Goal: Task Accomplishment & Management: Use online tool/utility

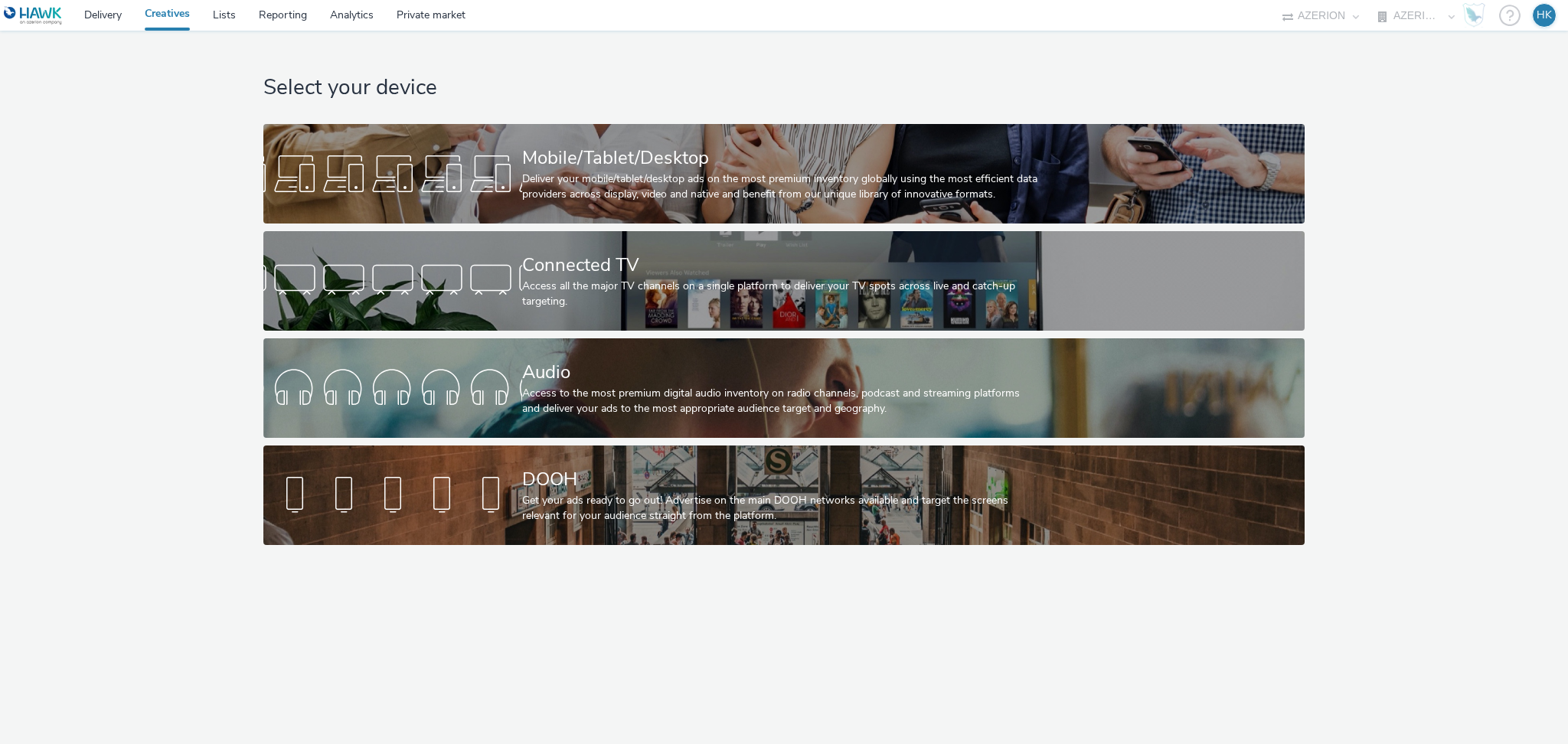
select select "79162ed7-0017-4339-93b0-3399b708648f"
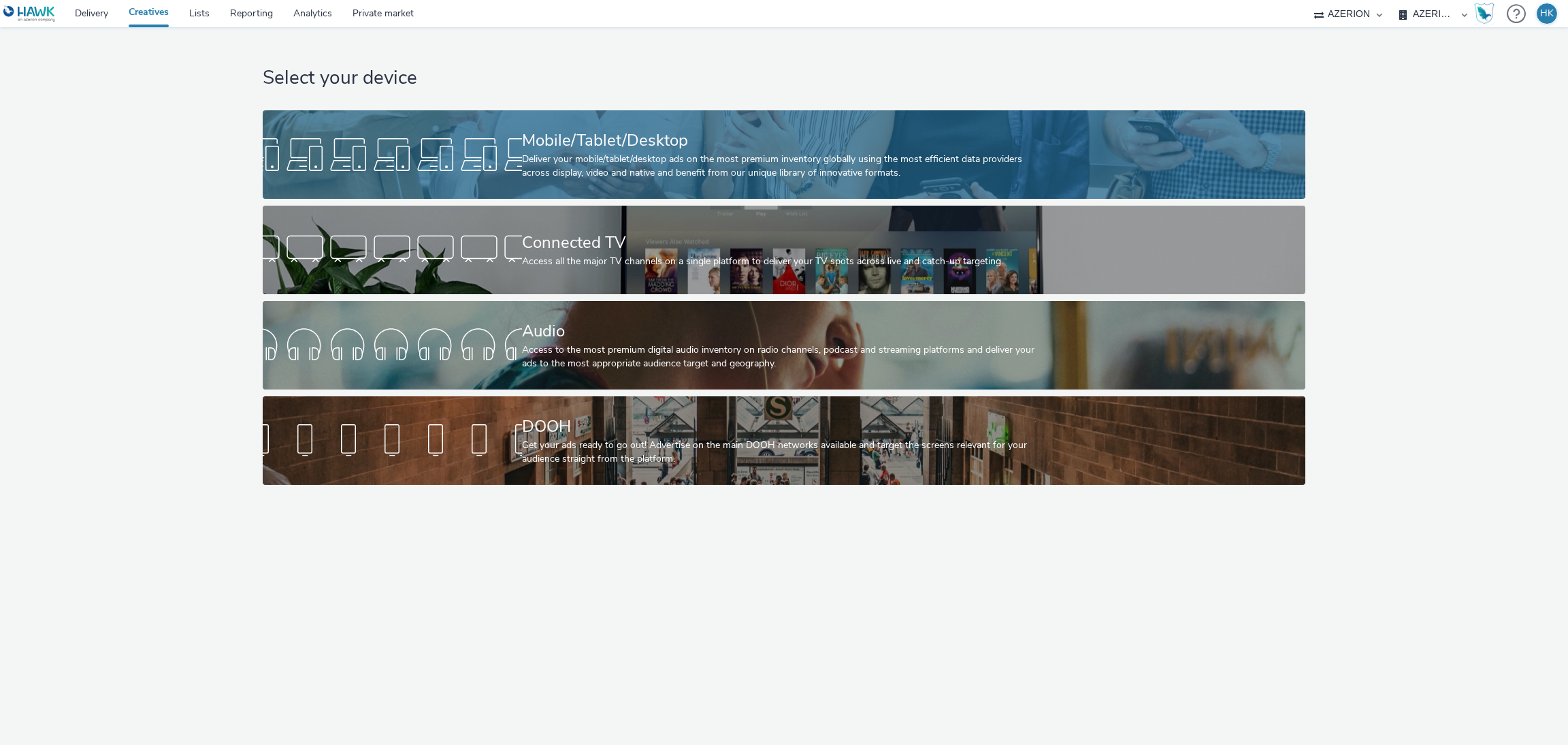
click at [590, 143] on div "Mobile/Tablet/Desktop" at bounding box center [781, 141] width 518 height 24
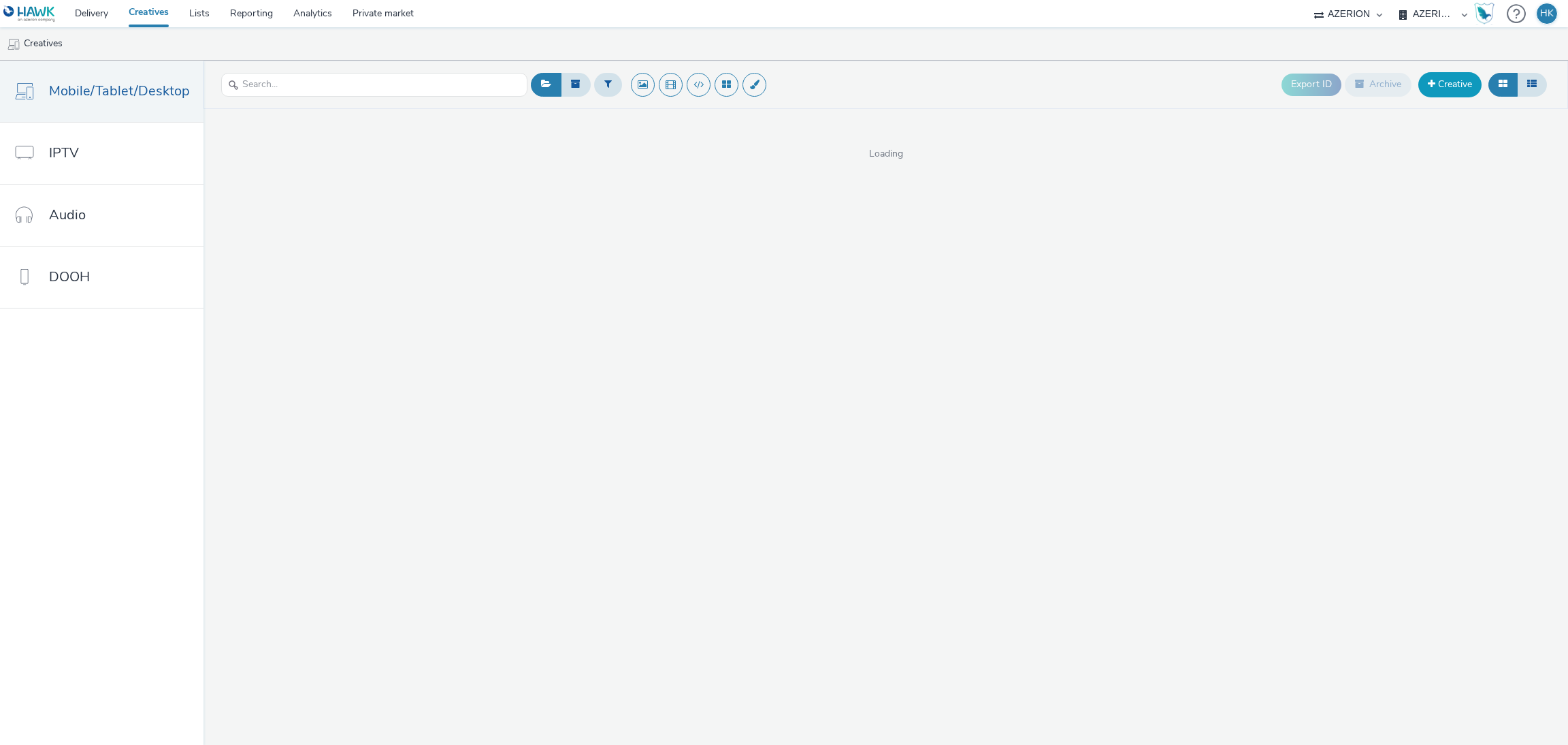
click at [1393, 86] on link "Creative" at bounding box center [1450, 84] width 63 height 24
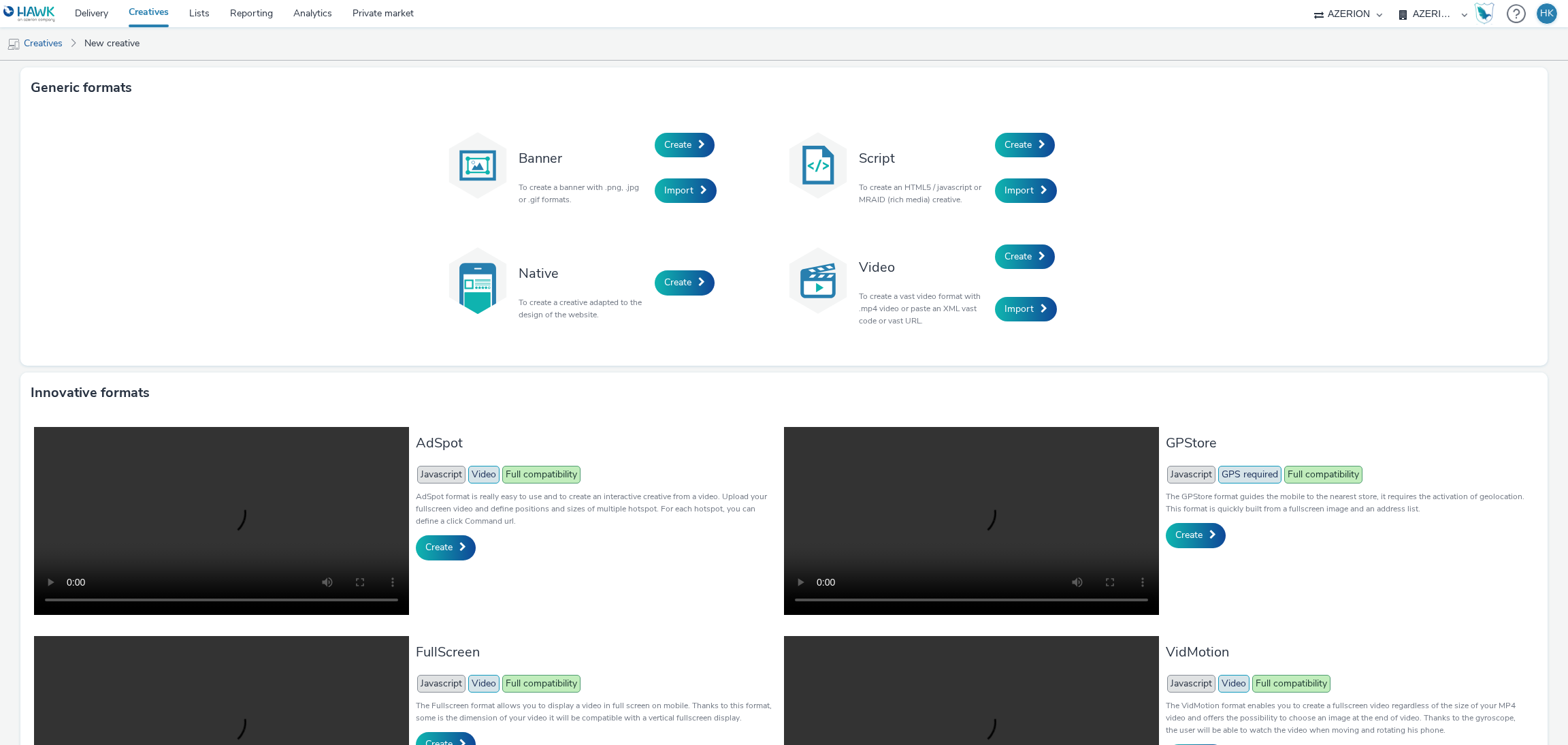
click at [671, 131] on div "Create" at bounding box center [720, 144] width 130 height 46
click at [672, 142] on span "Create" at bounding box center [678, 145] width 27 height 13
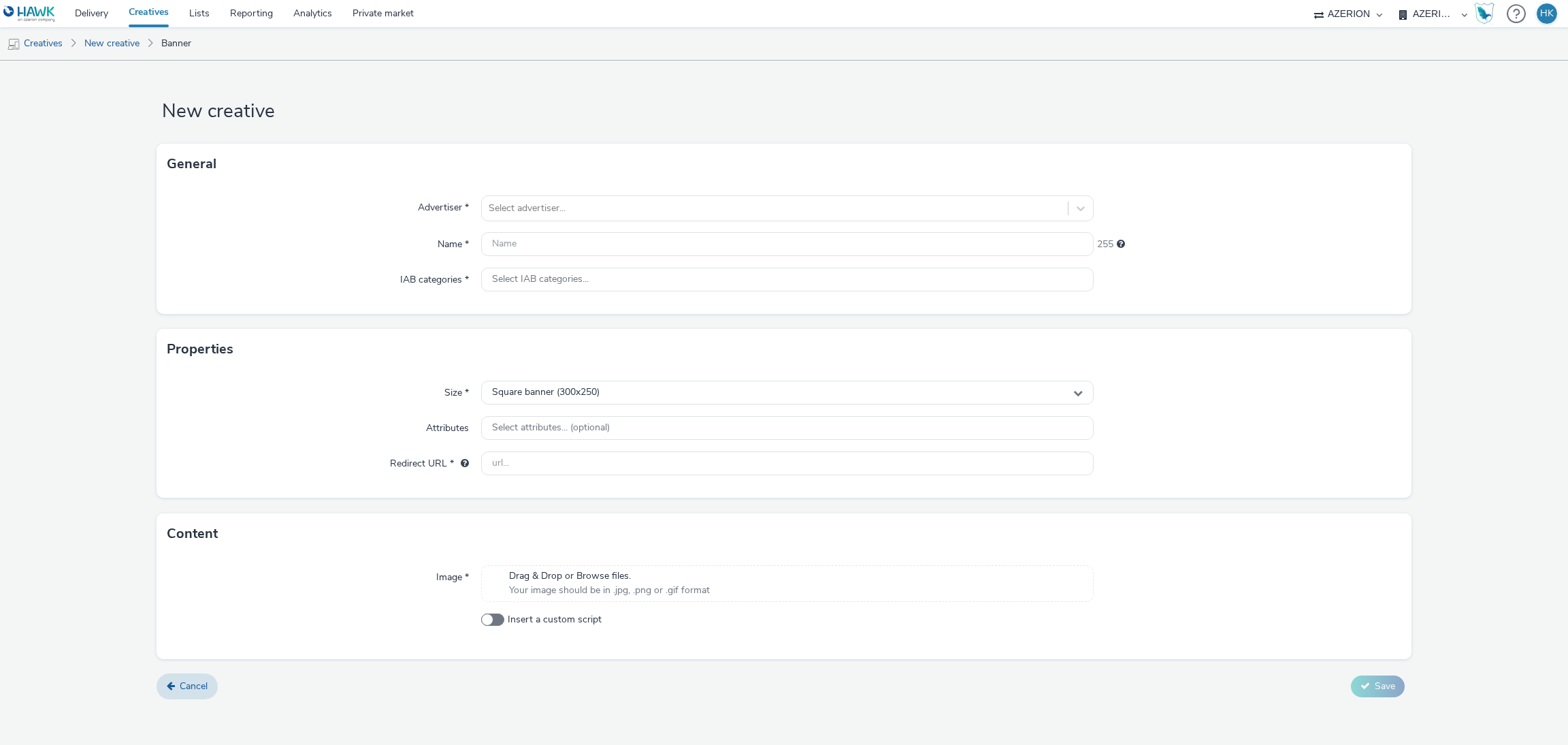
click at [661, 570] on span "Drag & Drop or Browse files." at bounding box center [609, 576] width 201 height 13
click at [1089, 611] on icon at bounding box center [1090, 614] width 7 height 13
click at [672, 584] on span "Your image should be in .jpg, .png or .gif format" at bounding box center [609, 590] width 201 height 13
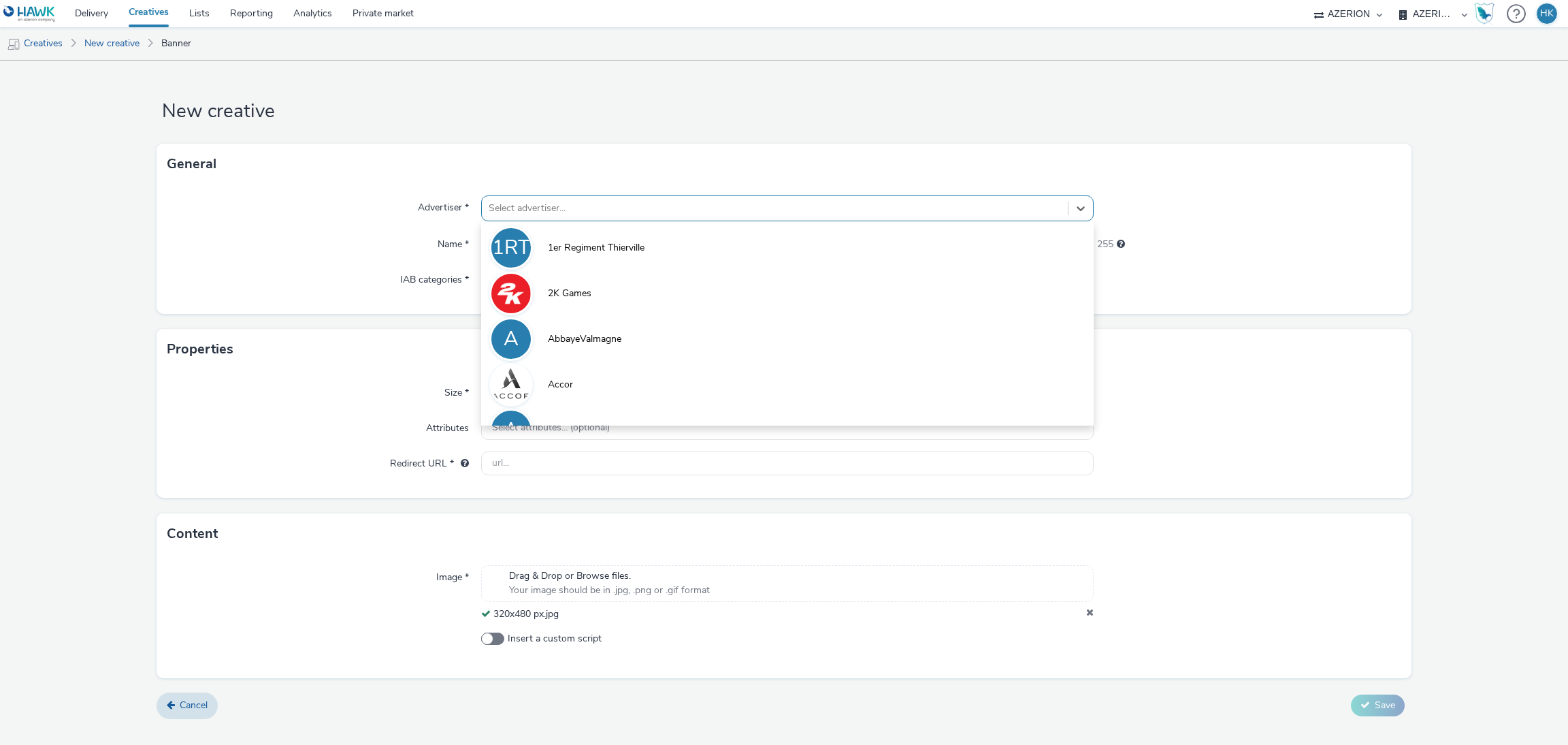
click at [586, 206] on div at bounding box center [775, 209] width 573 height 16
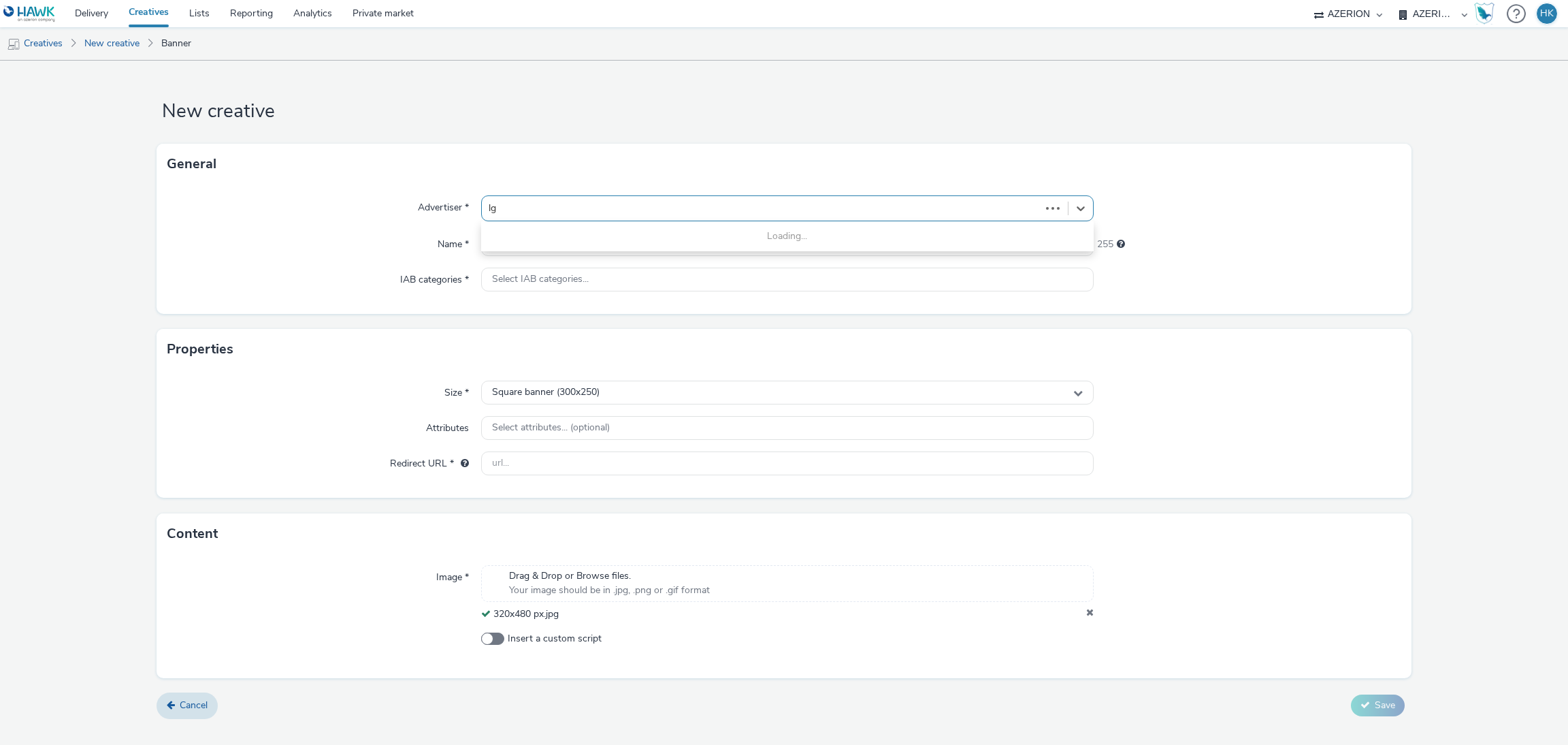
type input "lg"
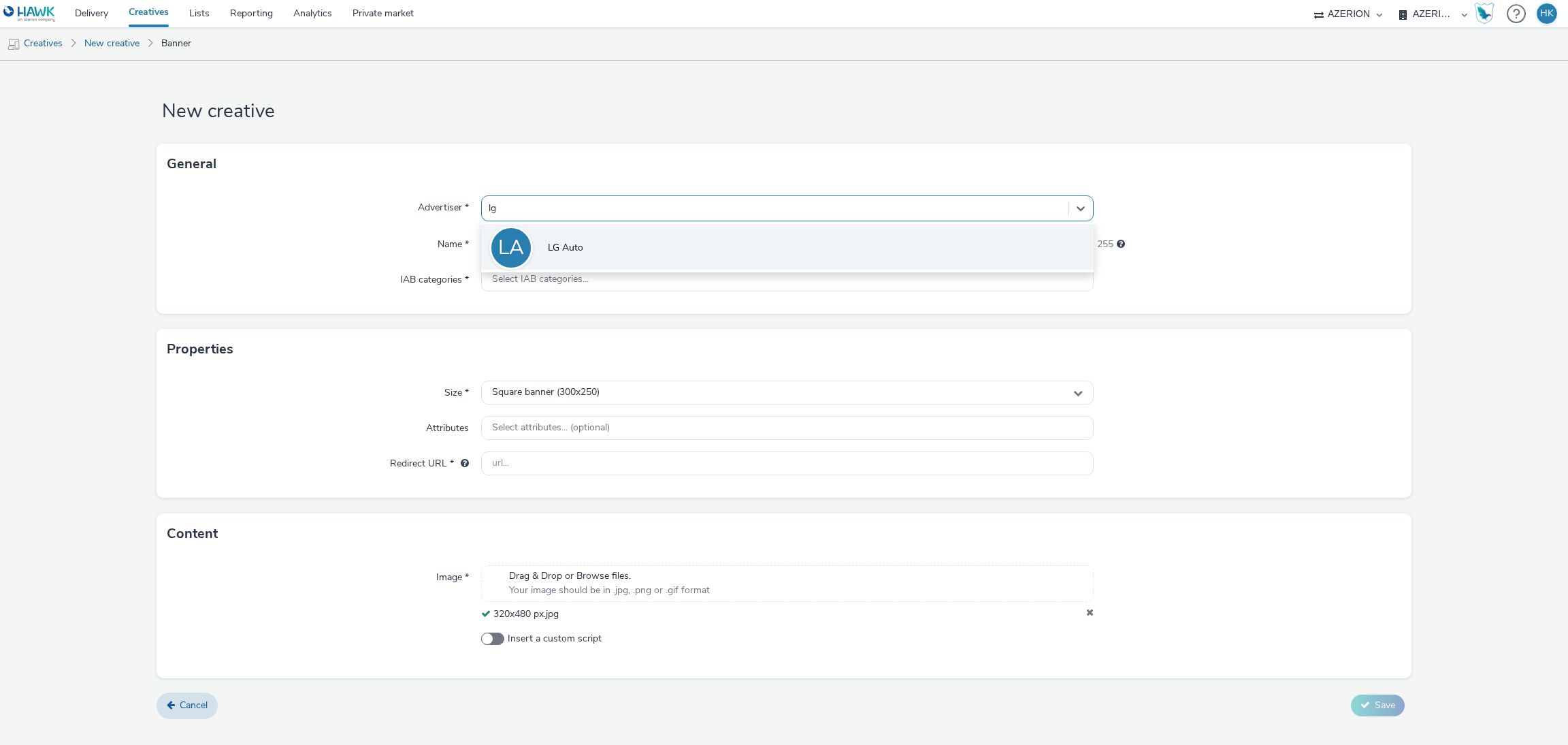
click at [587, 246] on li "LA LG Auto" at bounding box center [787, 247] width 614 height 46
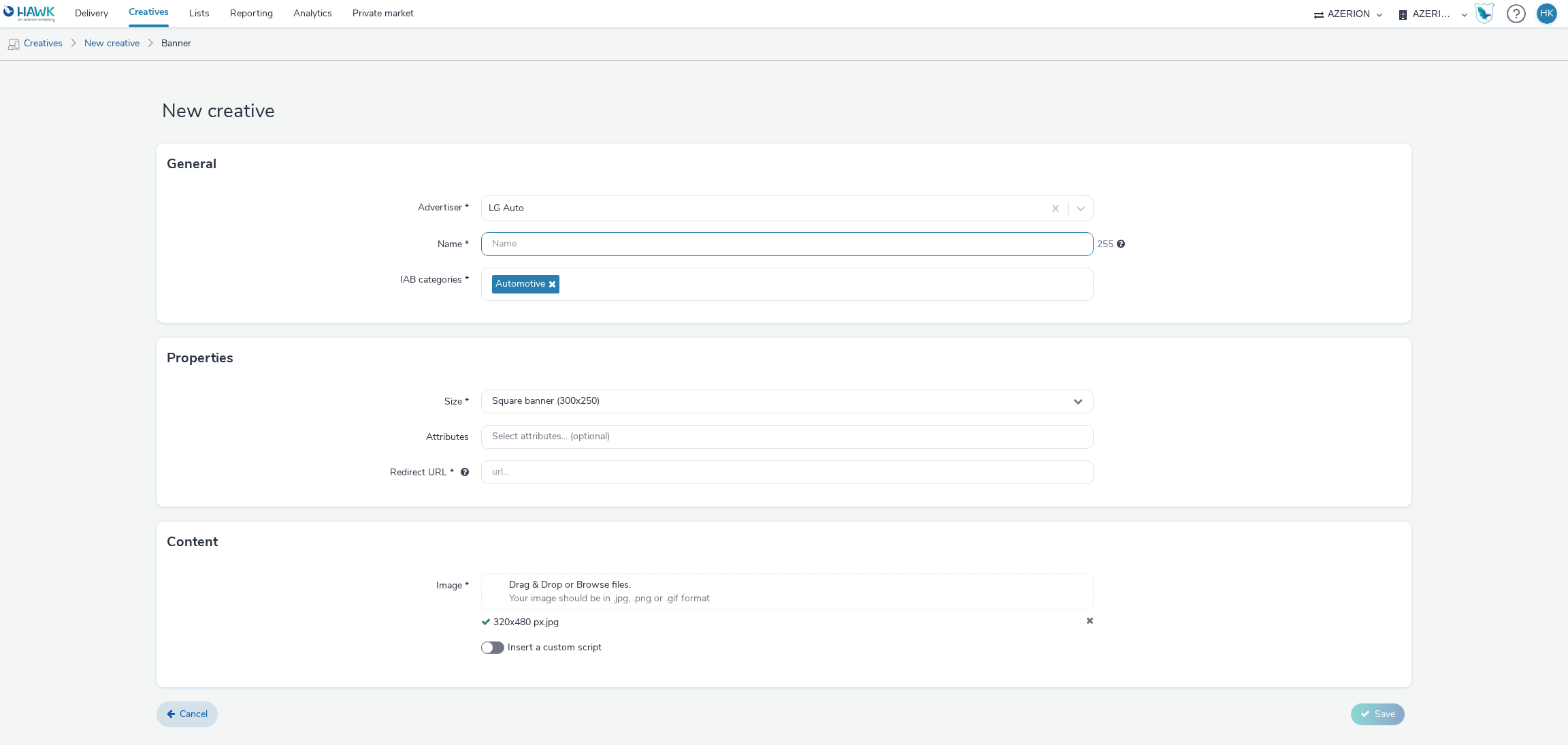
click at [558, 253] on input "text" at bounding box center [787, 244] width 614 height 24
type input "Leapmotor | Second Burst"
click at [597, 405] on span "Square banner (300x250)" at bounding box center [546, 402] width 108 height 12
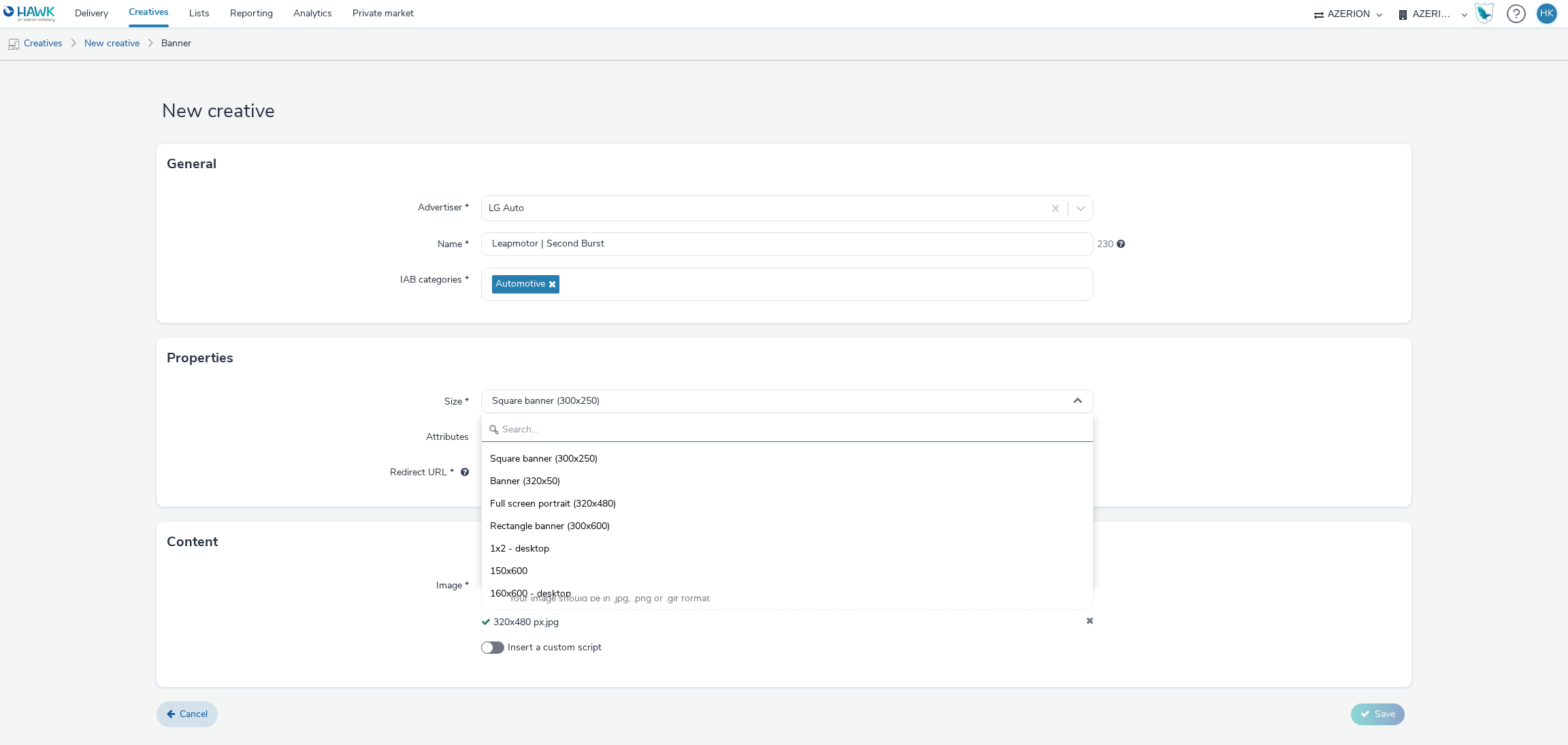
click at [566, 421] on input "text" at bounding box center [787, 430] width 612 height 24
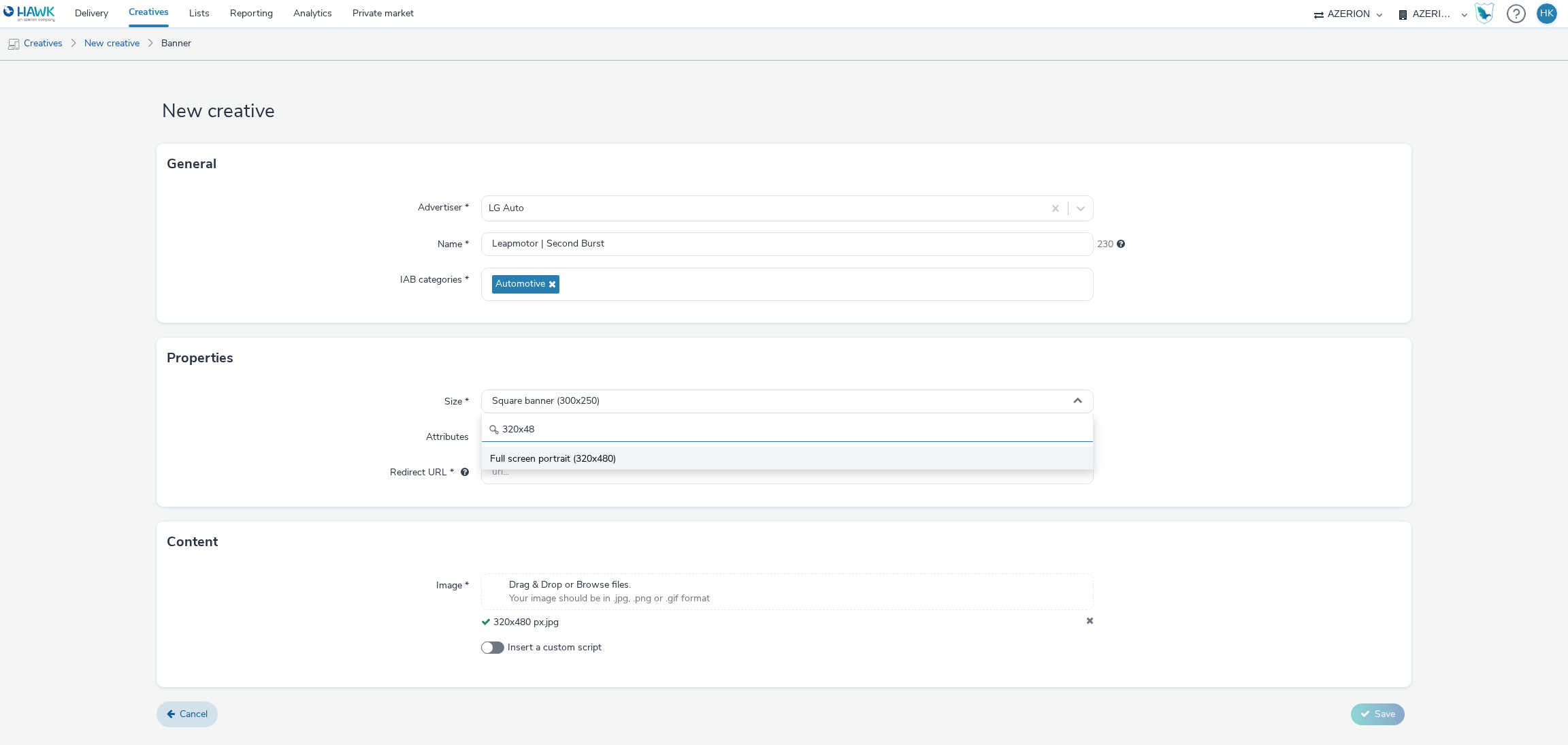
type input "320x48"
click at [589, 447] on li "Full screen portrait (320x480)" at bounding box center [787, 458] width 612 height 22
click at [571, 478] on input "text" at bounding box center [787, 472] width 614 height 24
paste input "https://forms.gle/Xy24e7Y63L8PMHY9A"
type input "https://forms.gle/Xy24e7Y63L8PMHY9A"
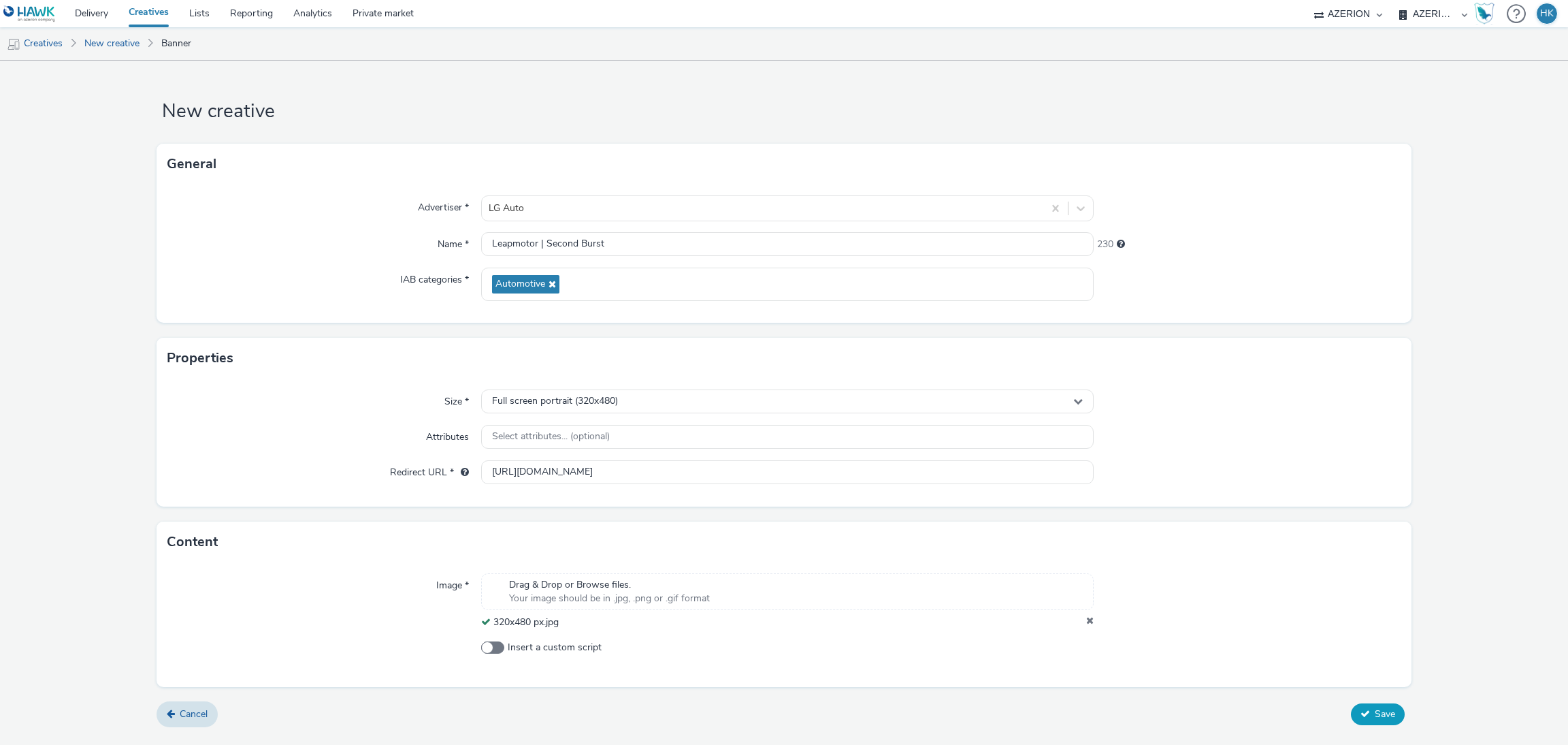
click at [1371, 661] on button "Save" at bounding box center [1377, 715] width 54 height 22
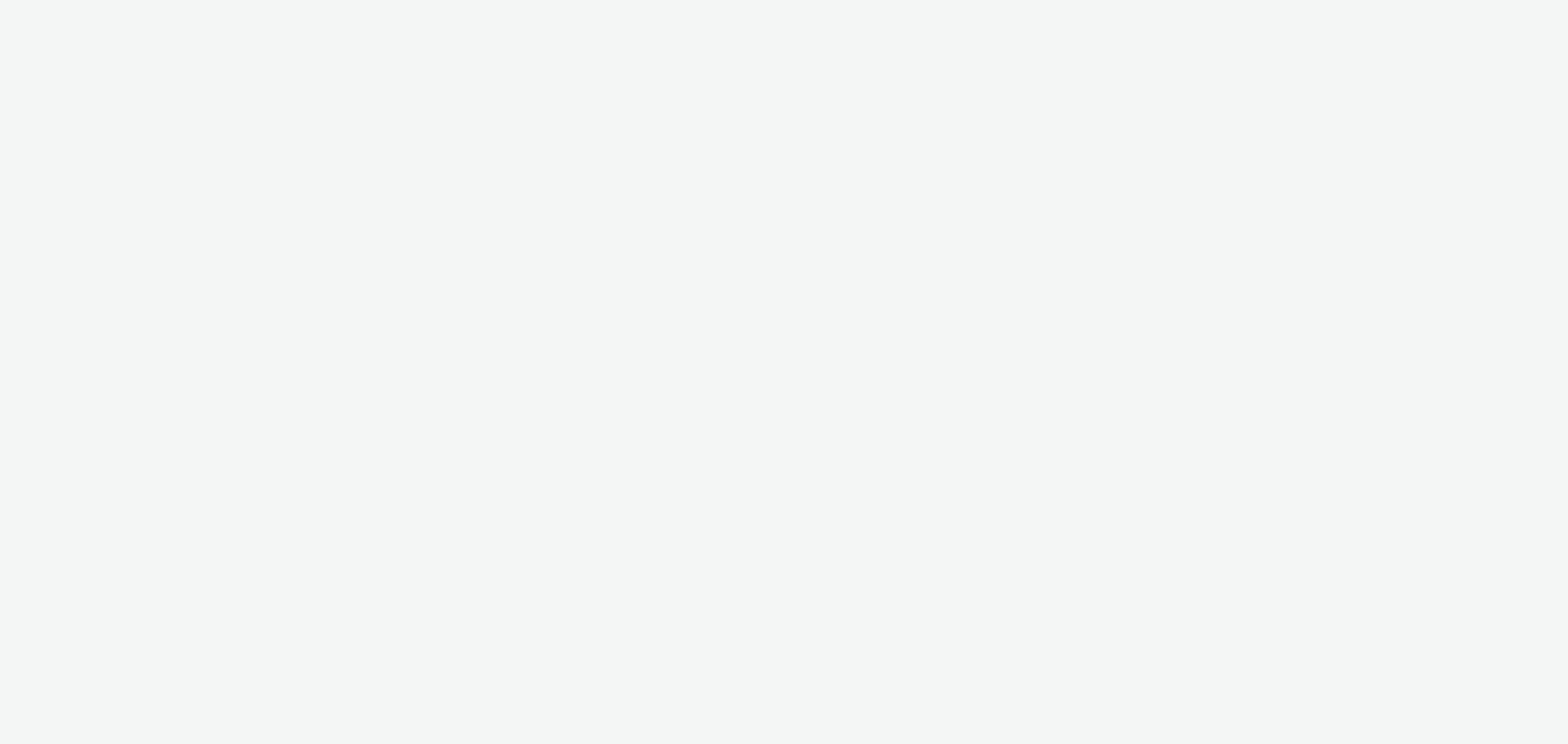
select select "79162ed7-0017-4339-93b0-3399b708648f"
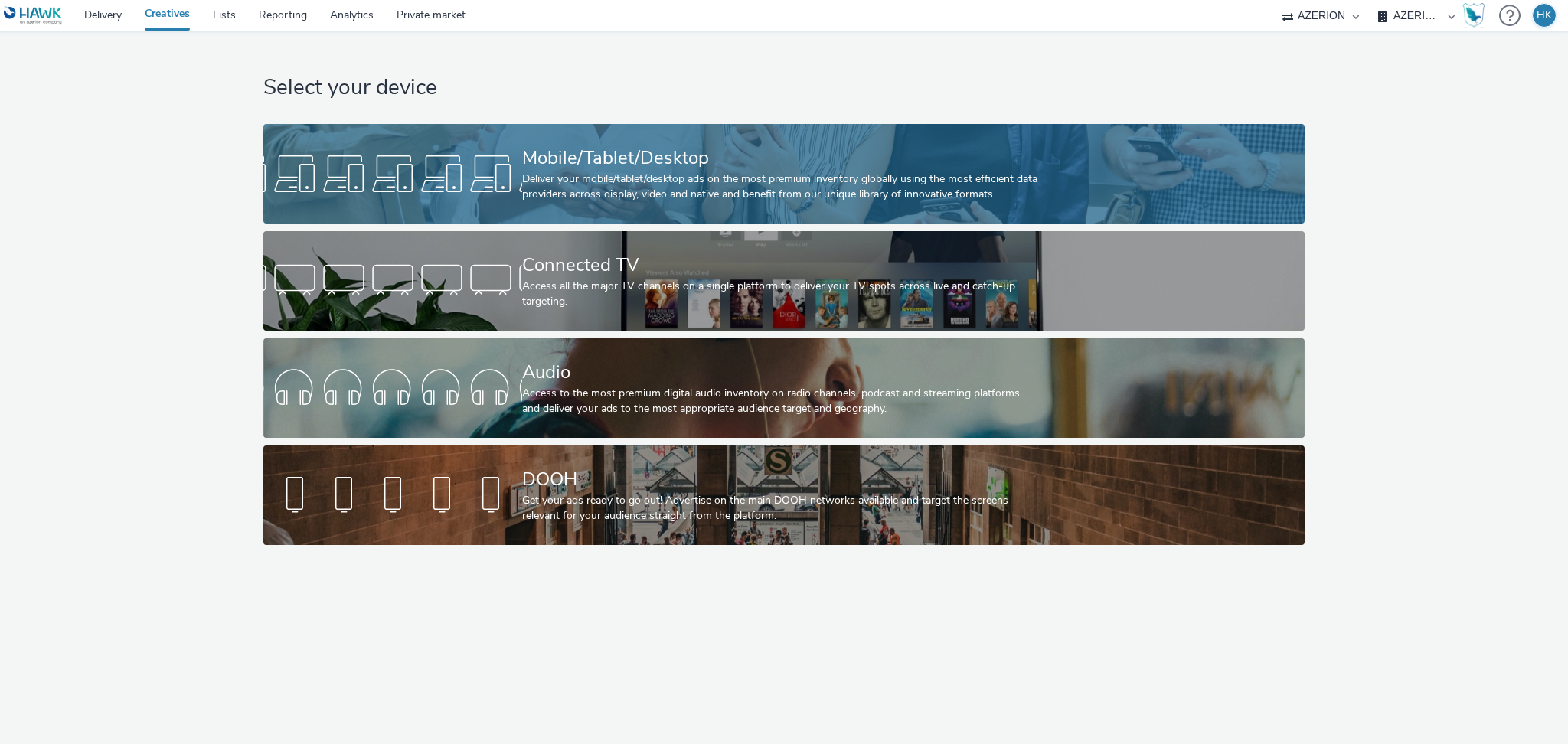
click at [622, 173] on div "Deliver your mobile/tablet/desktop ads on the most premium inventory globally u…" at bounding box center [781, 187] width 518 height 31
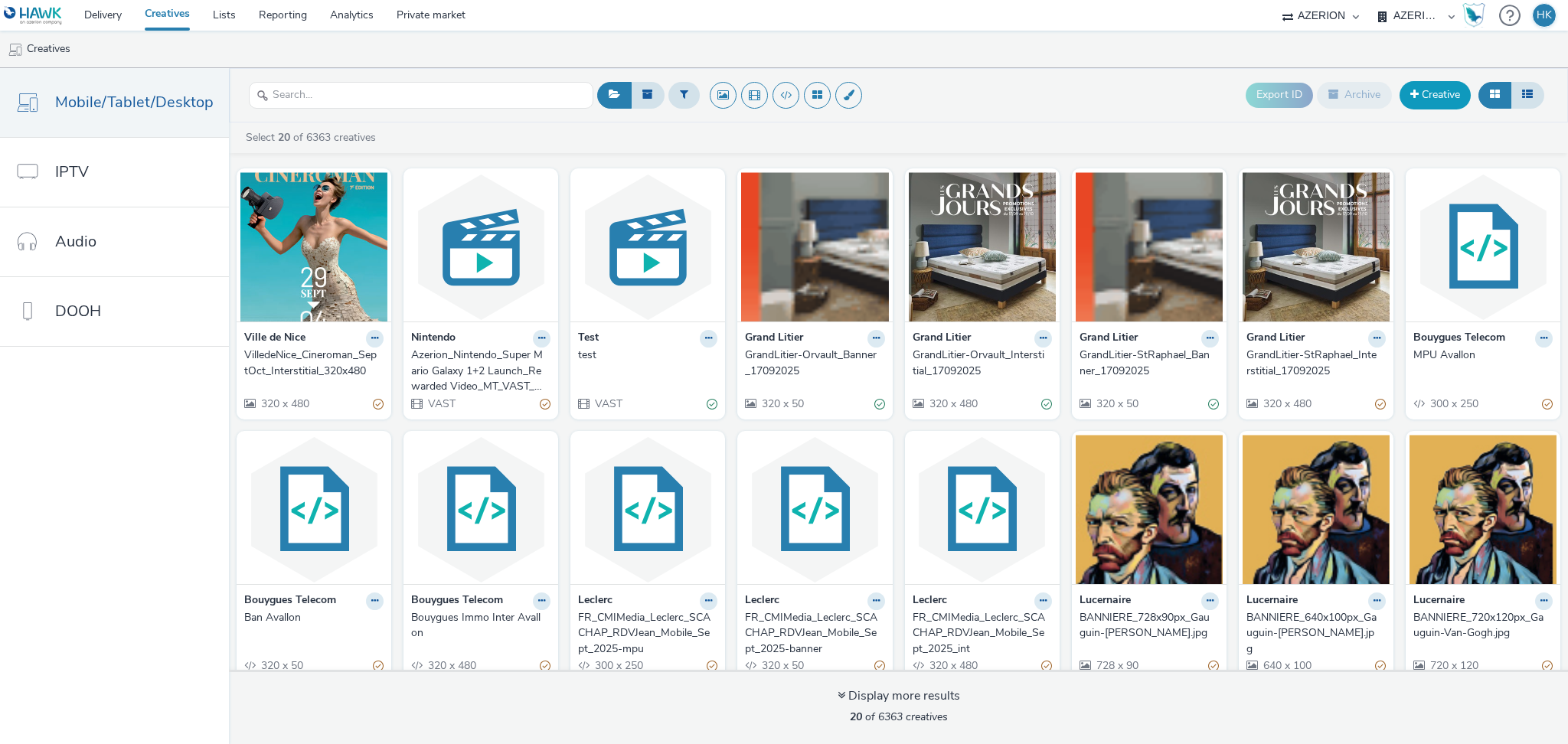
click at [1431, 98] on link "Creative" at bounding box center [1435, 94] width 71 height 27
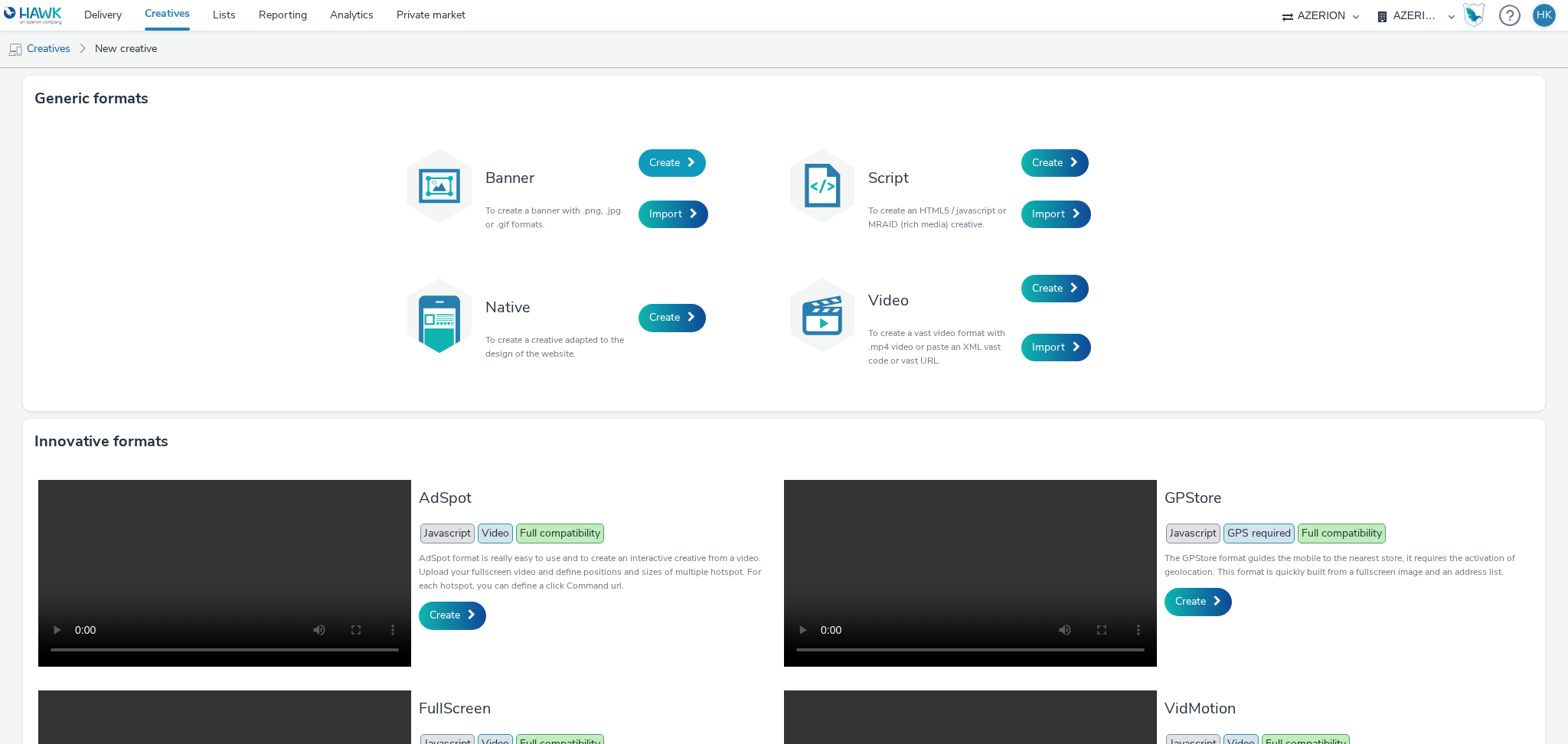
click at [650, 169] on span "Create" at bounding box center [665, 163] width 31 height 15
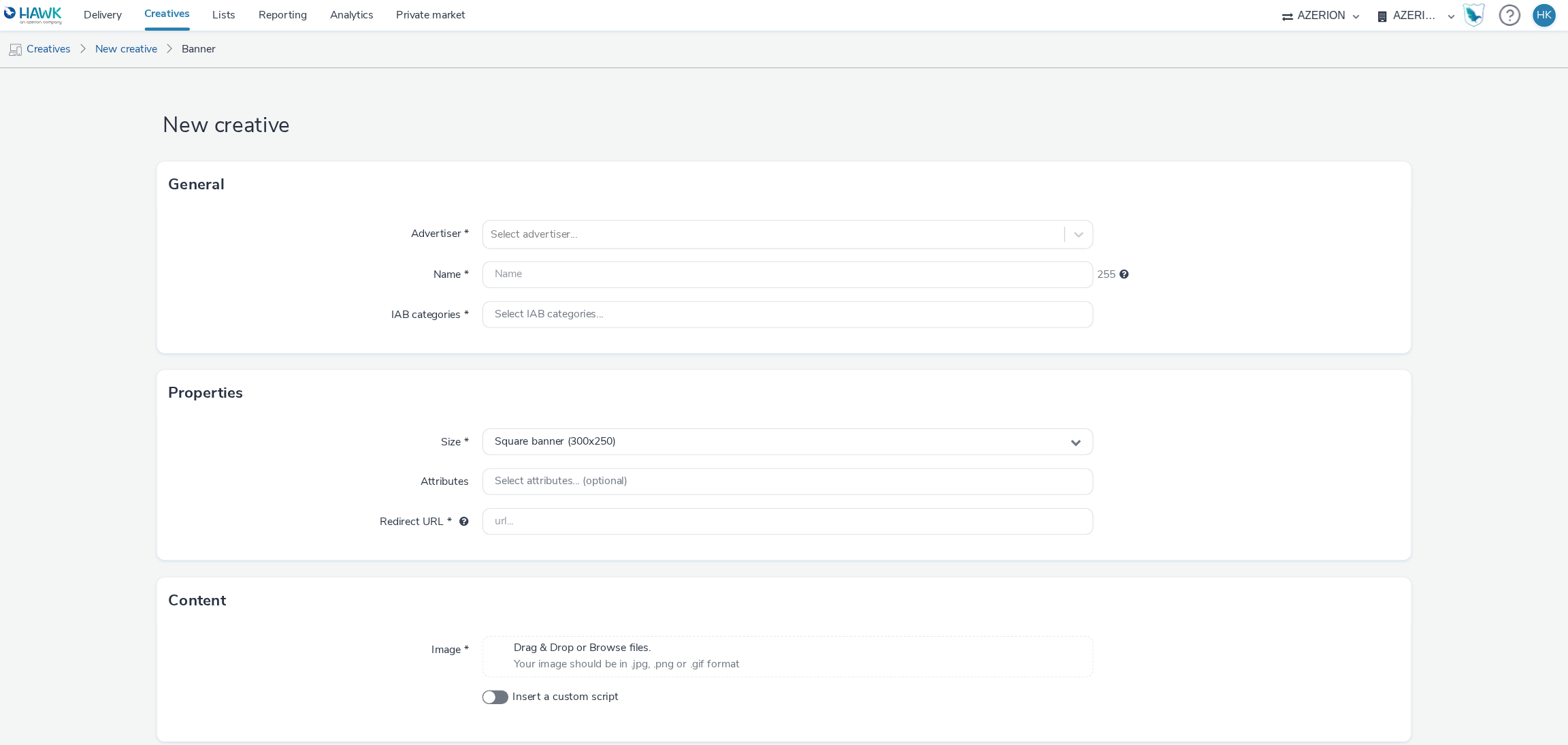
scroll to position [47, 0]
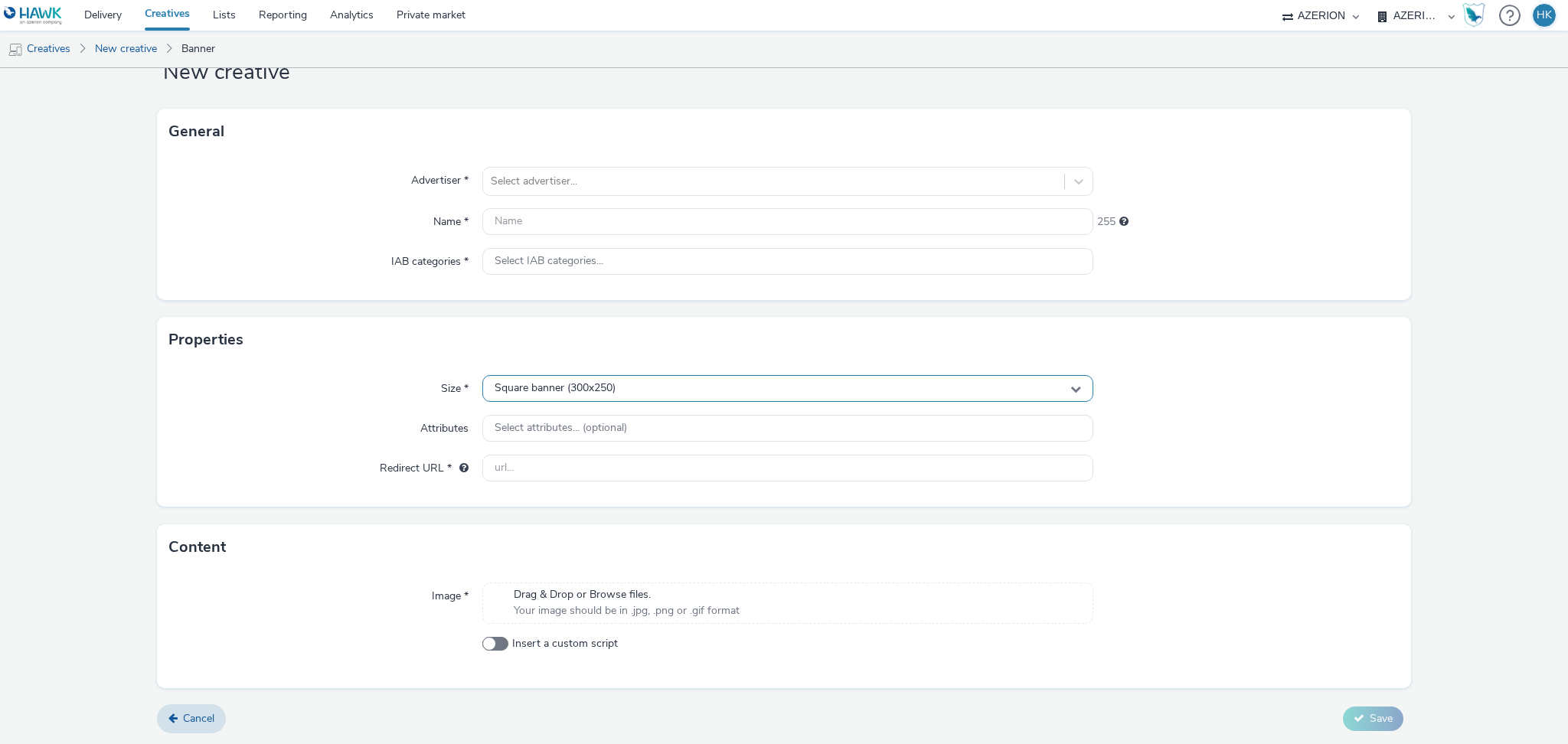
click at [617, 389] on div "Square banner (300x250)" at bounding box center [787, 389] width 611 height 27
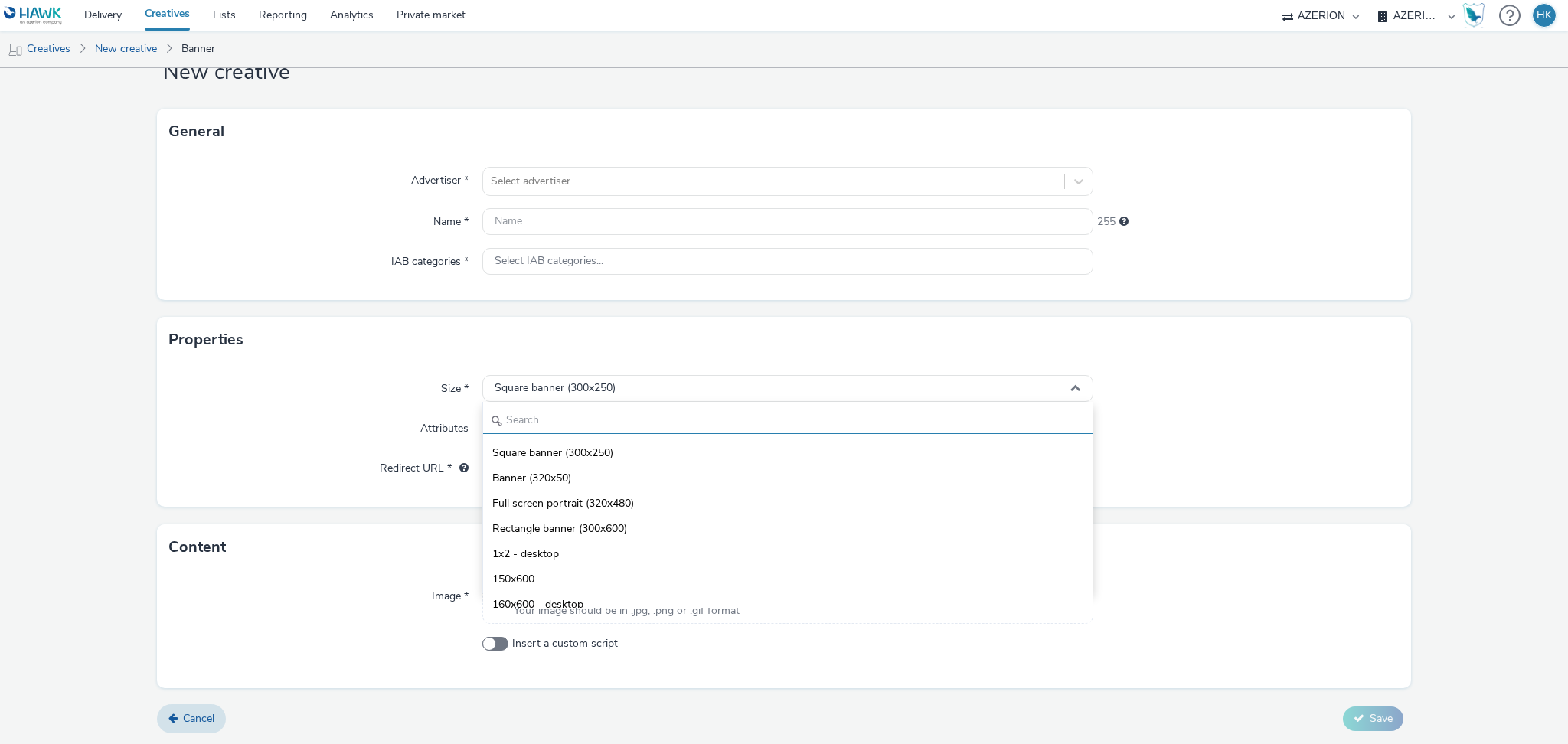
click at [583, 410] on input "text" at bounding box center [788, 421] width 610 height 27
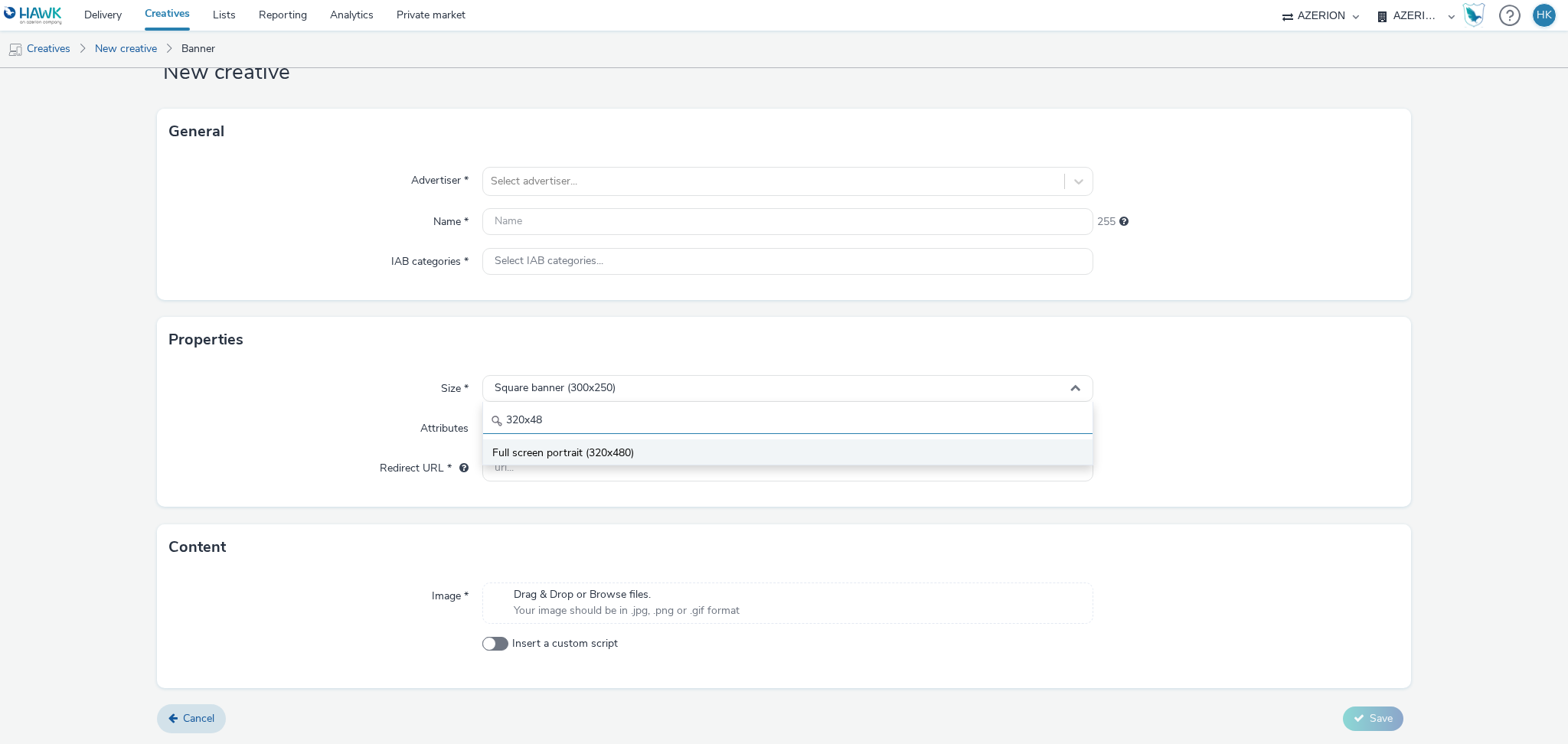
type input "320x48"
click at [592, 453] on span "Full screen portrait (320x480)" at bounding box center [563, 453] width 142 height 15
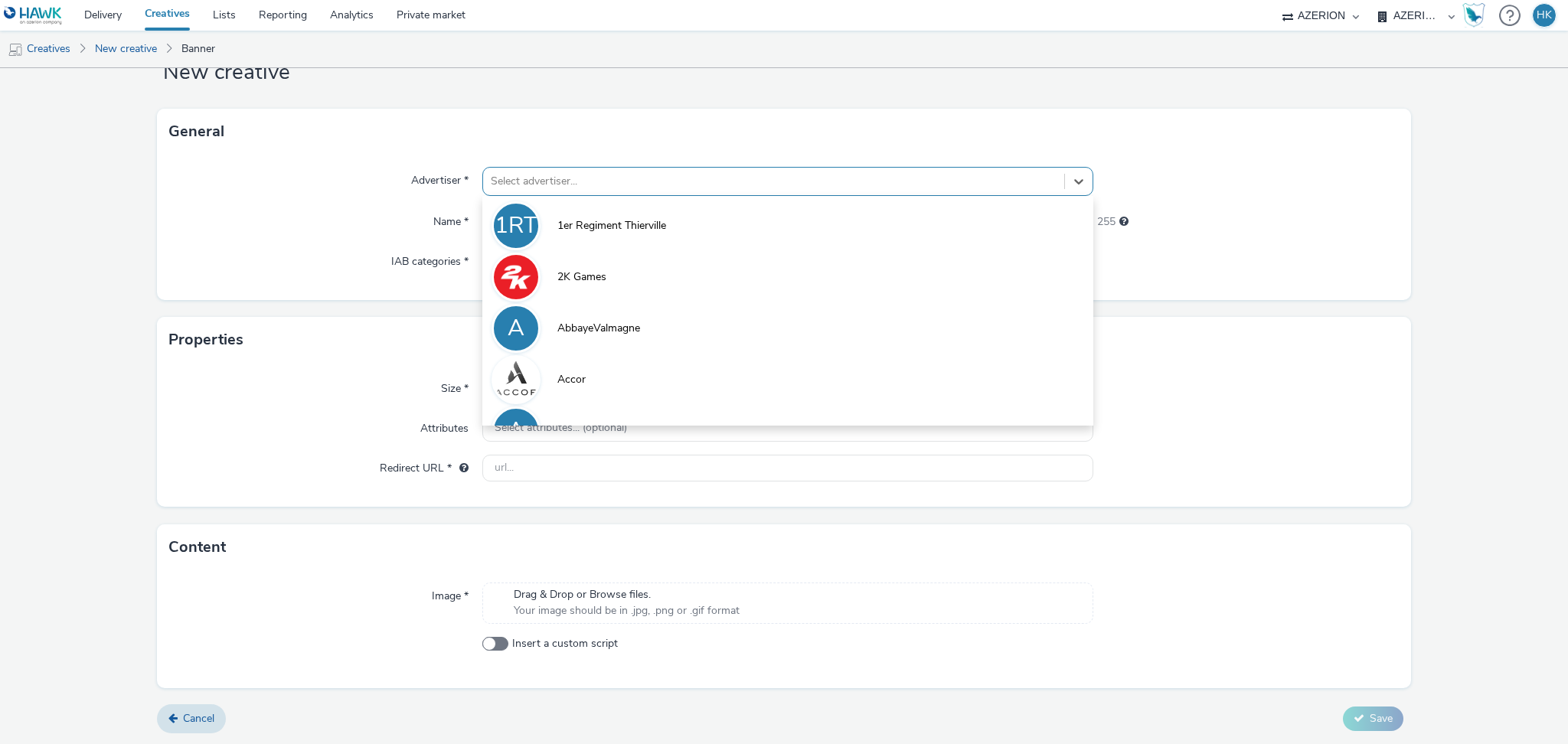
click at [605, 186] on div at bounding box center [773, 181] width 566 height 18
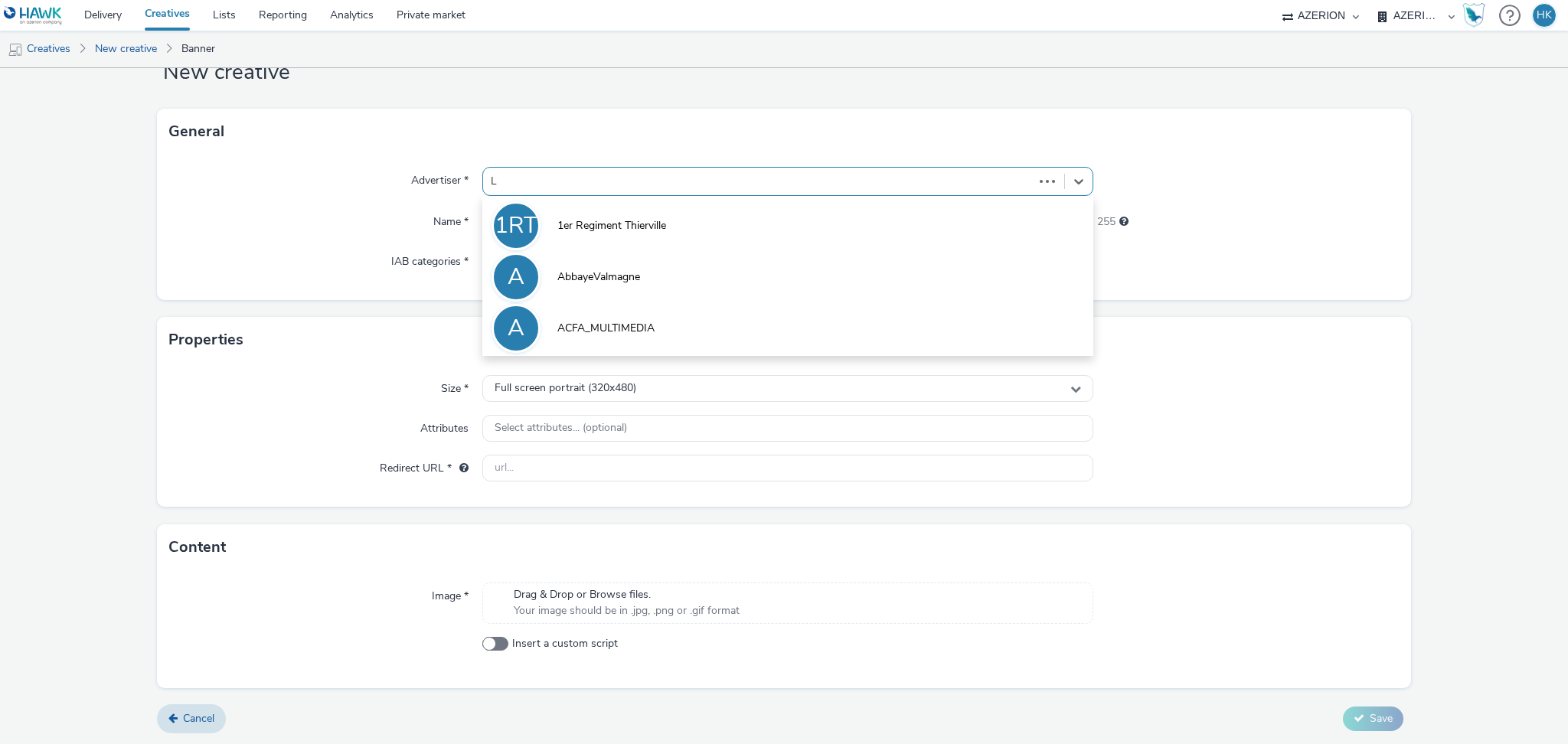
type input "LG"
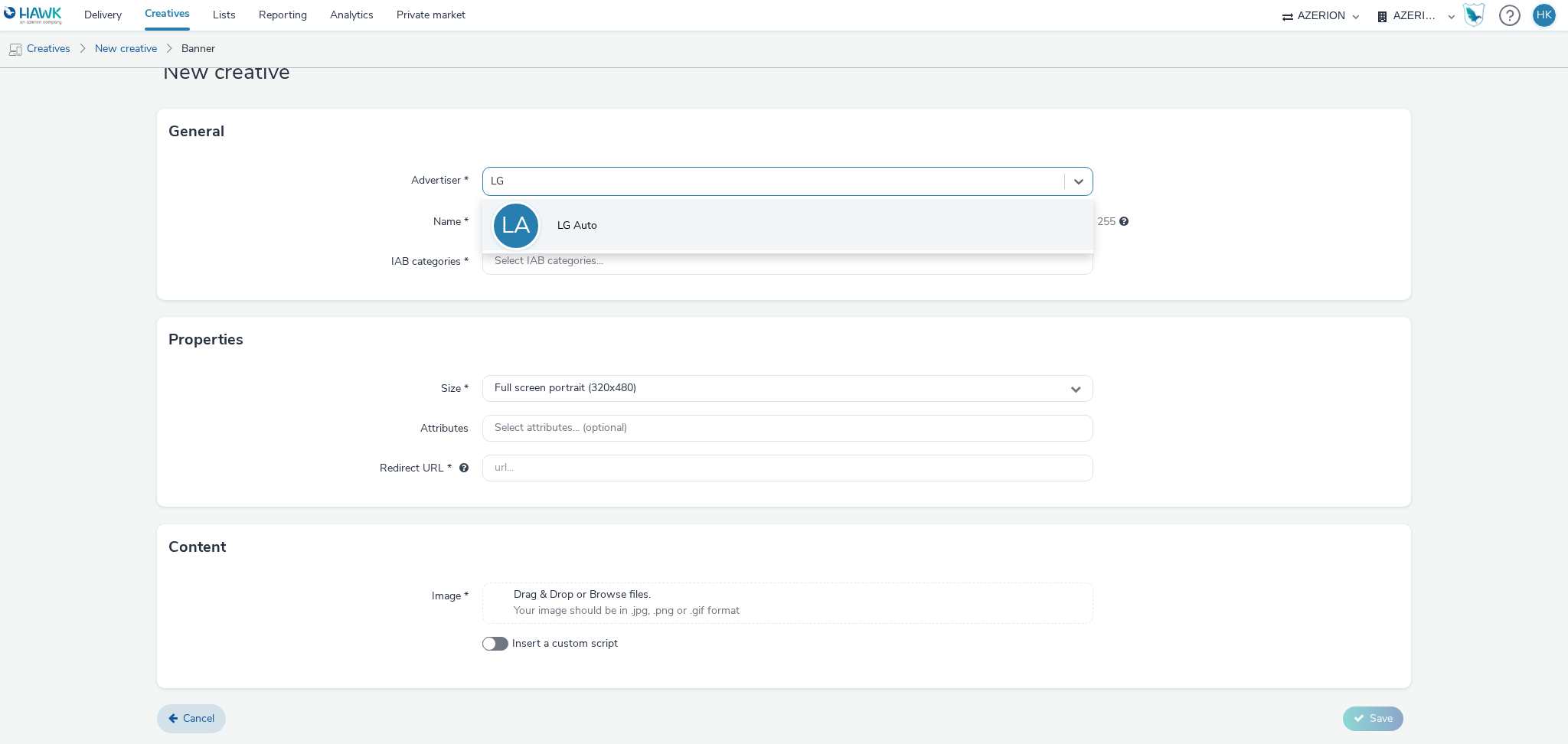
click at [605, 215] on li "LA LG Auto" at bounding box center [787, 225] width 611 height 51
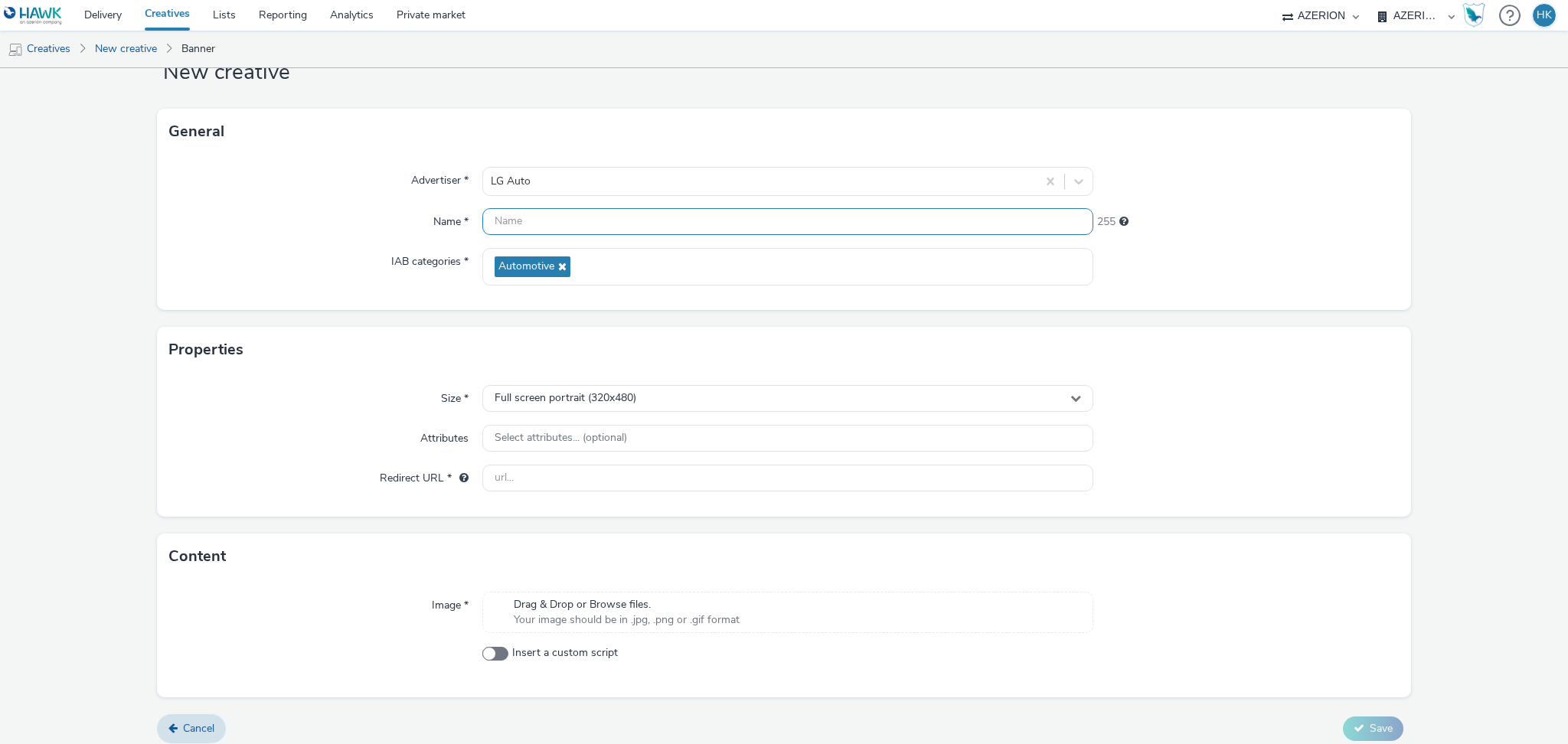
click at [540, 234] on input "text" at bounding box center [787, 221] width 611 height 27
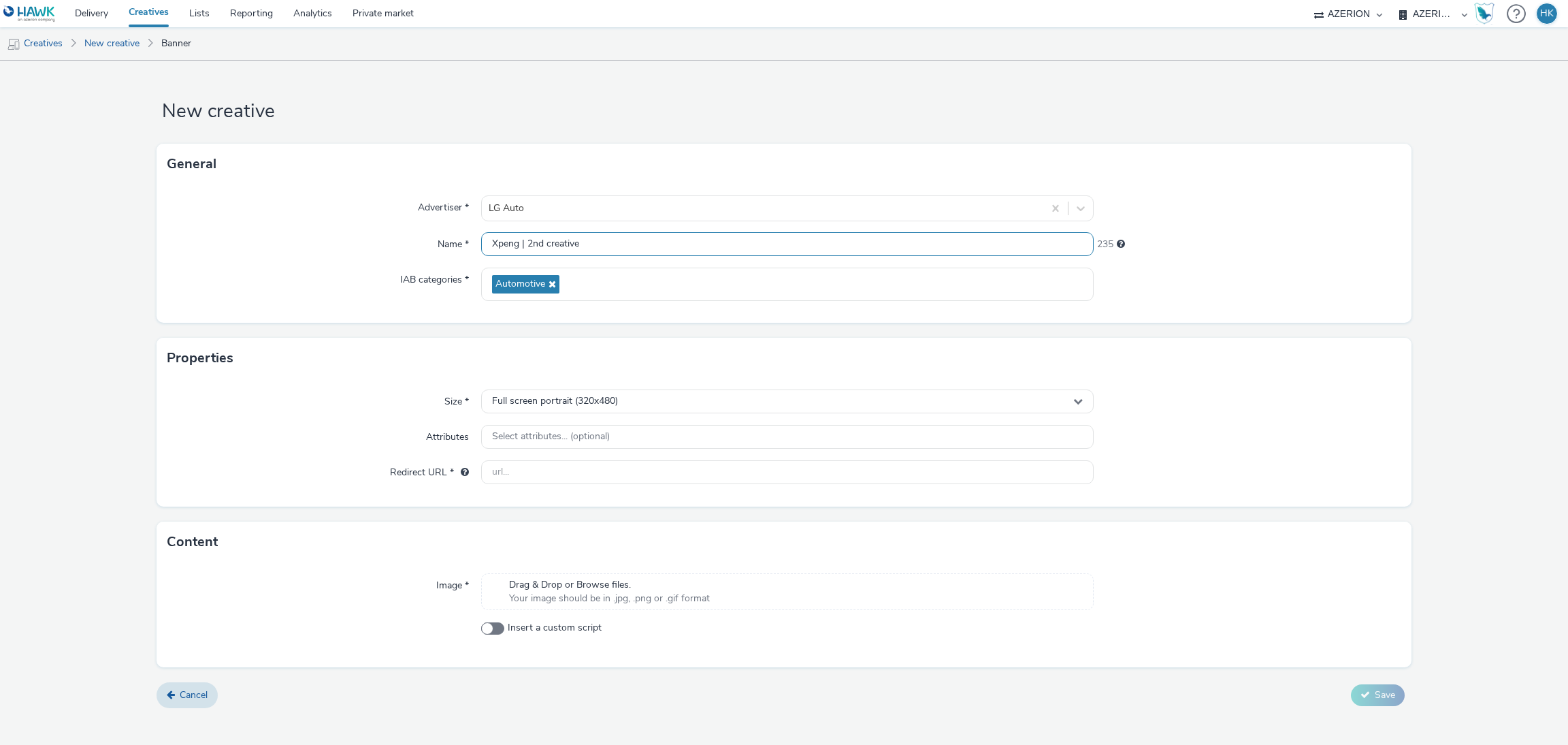
type input "Xpeng | 2nd creative"
click at [630, 482] on input "text" at bounding box center [787, 472] width 614 height 24
paste input "[URL][DOMAIN_NAME]"
type input "[URL][DOMAIN_NAME]"
click at [583, 626] on span "Insert a custom script" at bounding box center [555, 628] width 94 height 13
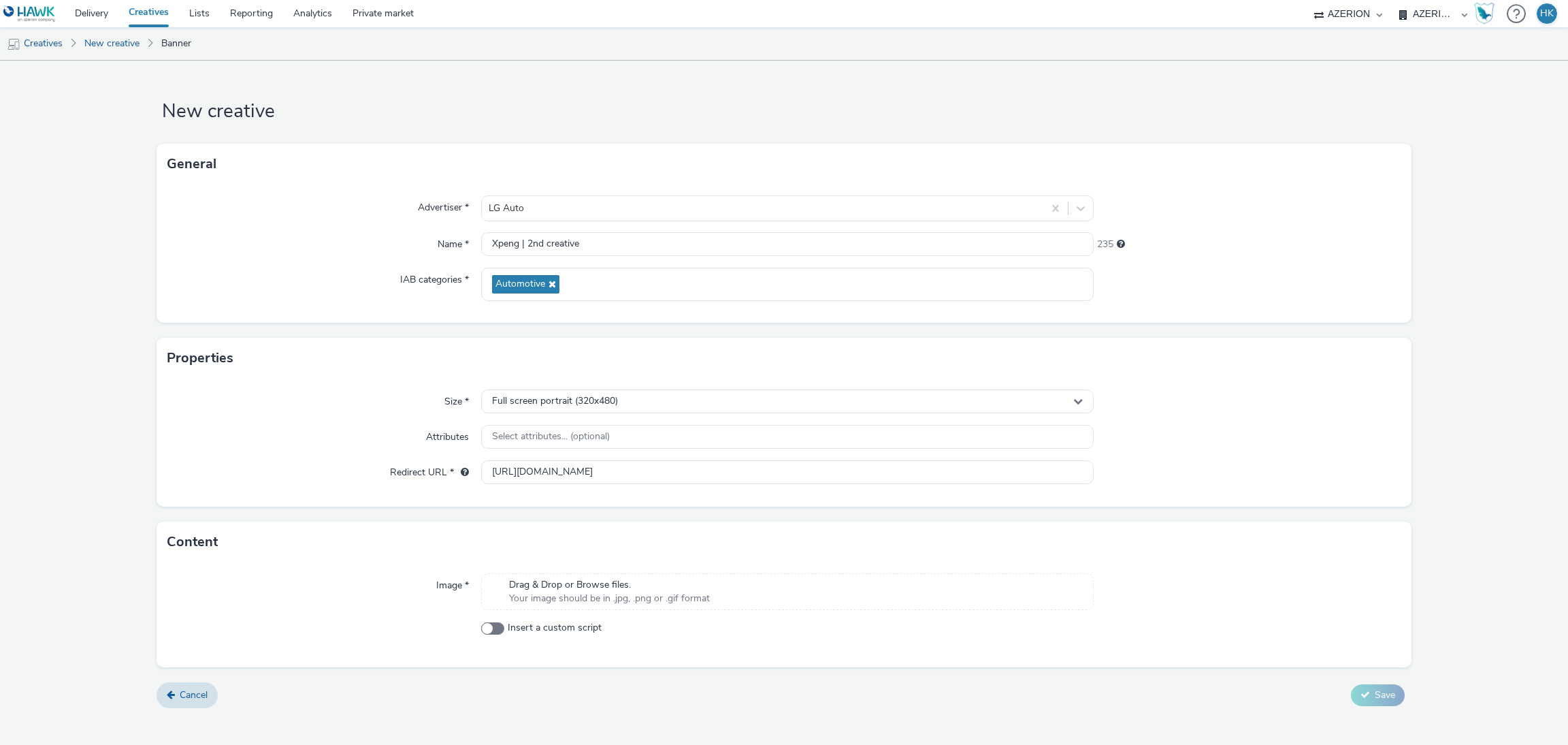
click at [490, 626] on input "Insert a custom script" at bounding box center [485, 628] width 9 height 9
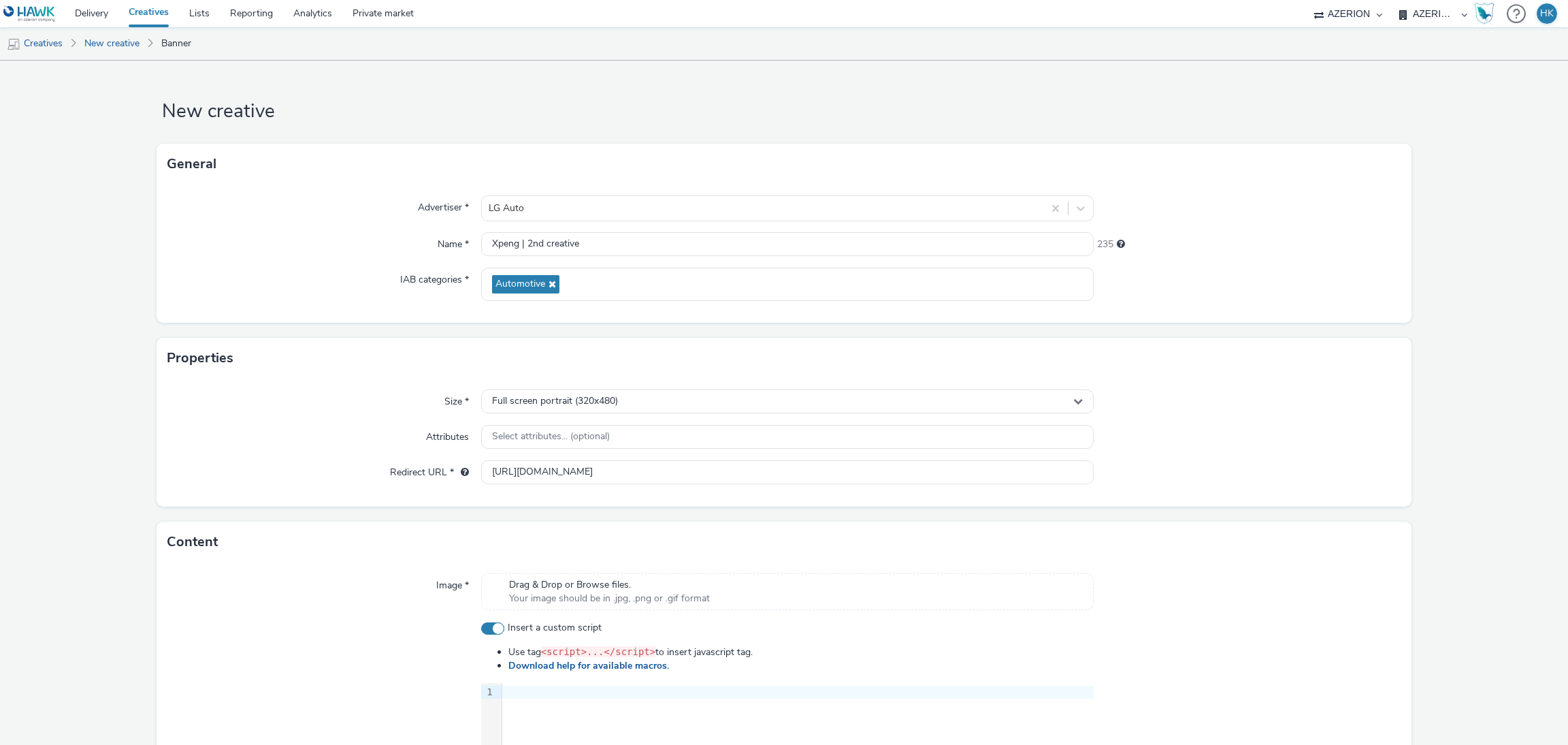
click at [492, 627] on span at bounding box center [492, 629] width 23 height 13
click at [490, 627] on input "Insert a custom script" at bounding box center [485, 628] width 9 height 9
checkbox input "false"
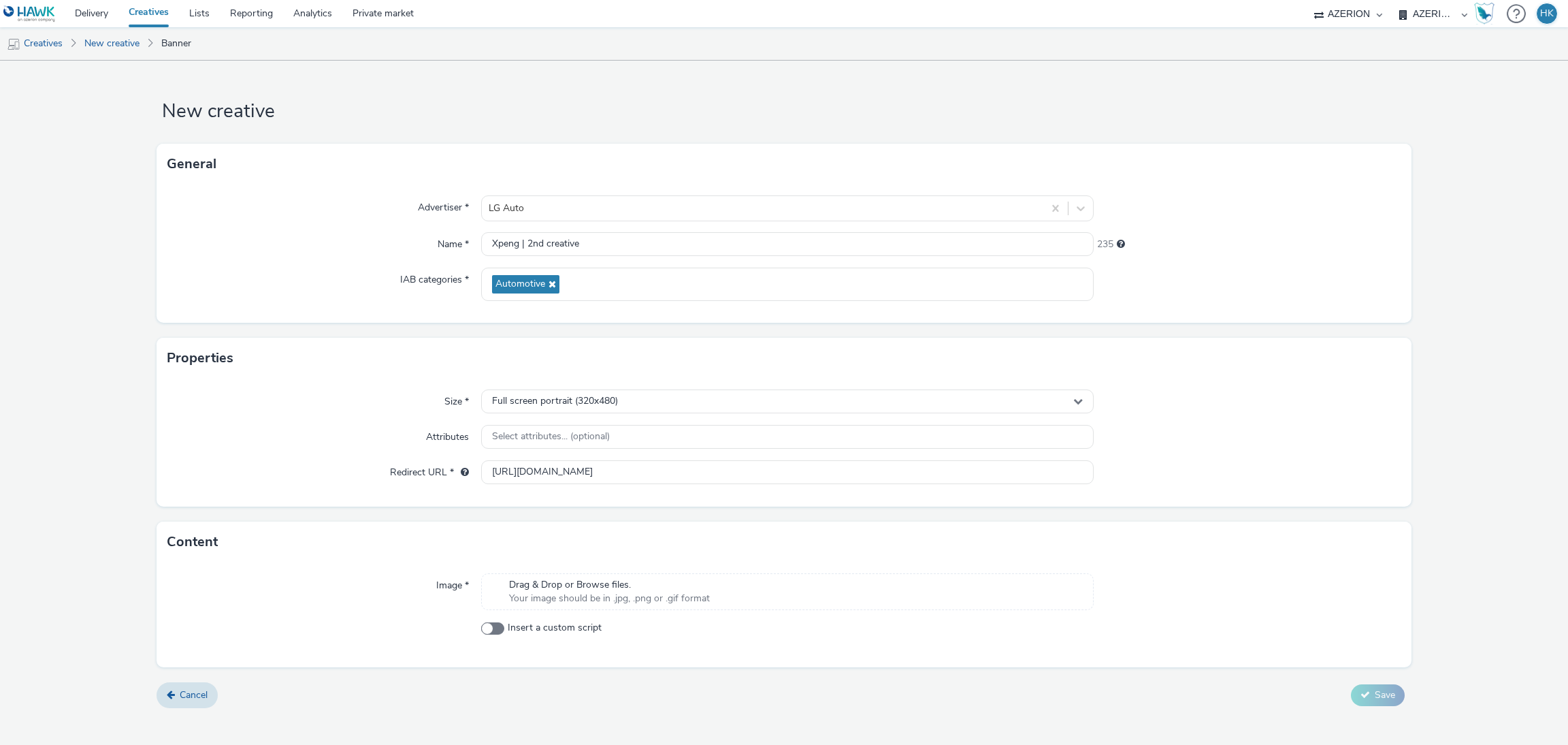
click at [618, 585] on span "Drag & Drop or Browse files." at bounding box center [609, 585] width 201 height 13
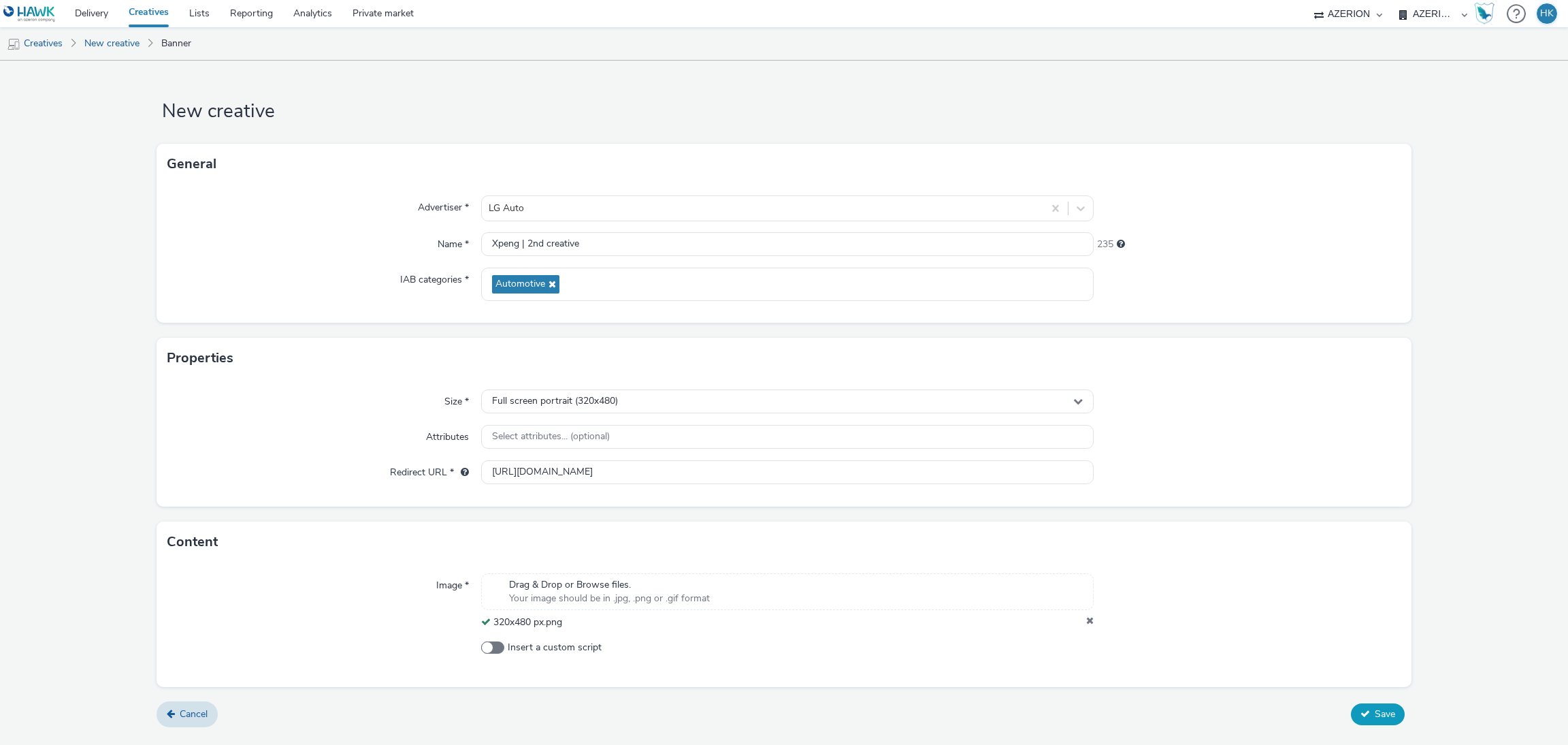
click at [1384, 661] on span "Save" at bounding box center [1385, 714] width 21 height 13
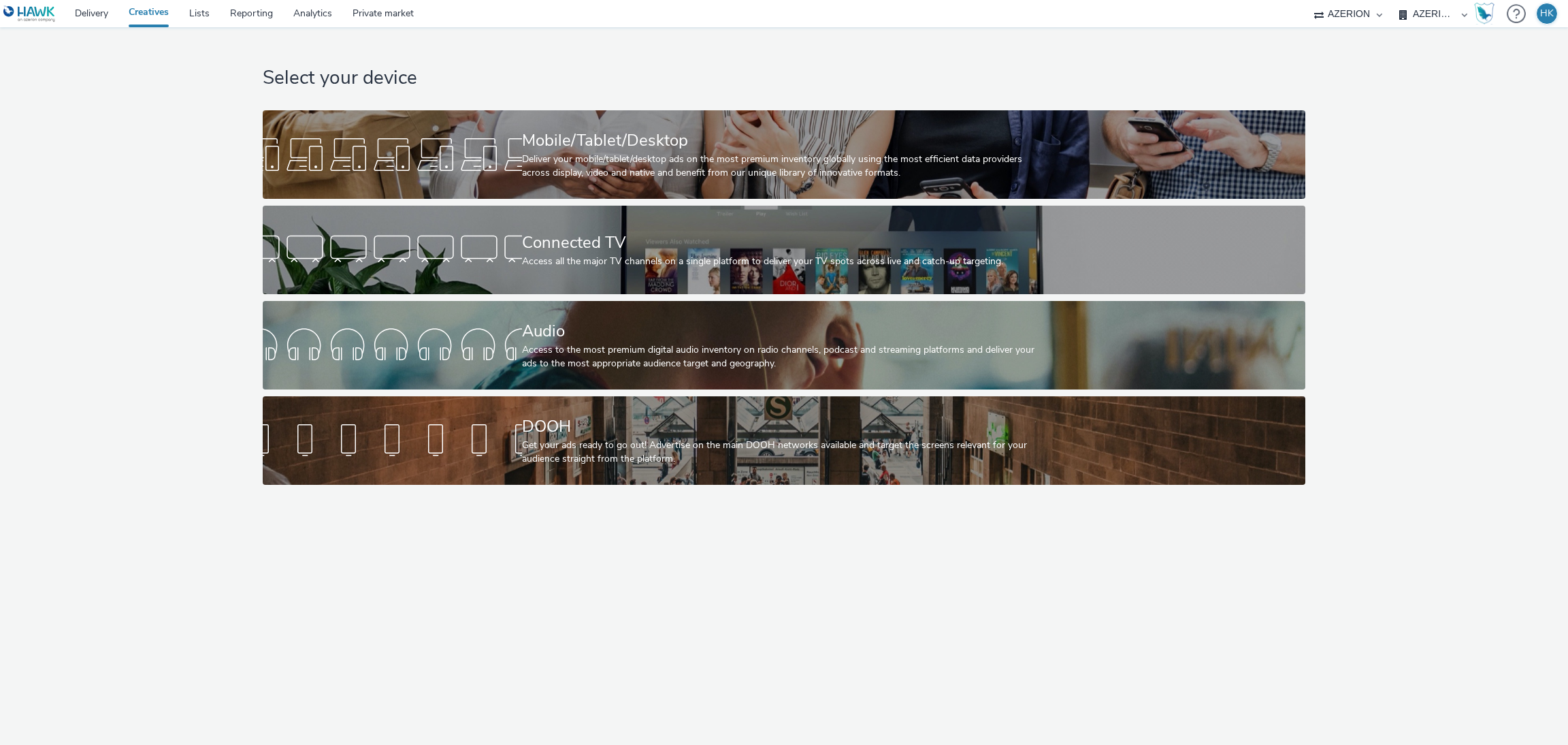
select select "79162ed7-0017-4339-93b0-3399b708648f"
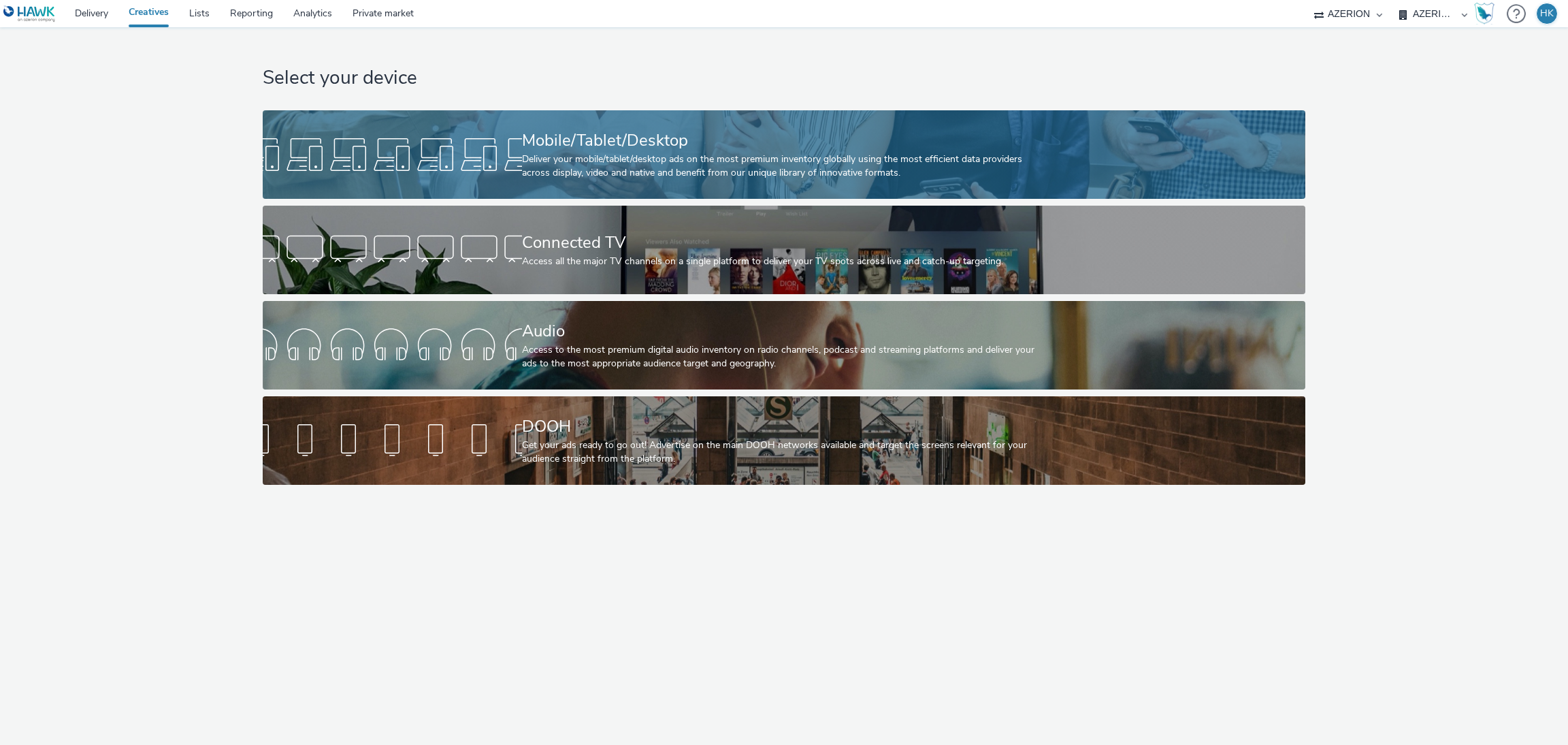
click at [673, 187] on div "Mobile/Tablet/Desktop Deliver your mobile/tablet/desktop ads on the most premiu…" at bounding box center [781, 155] width 518 height 88
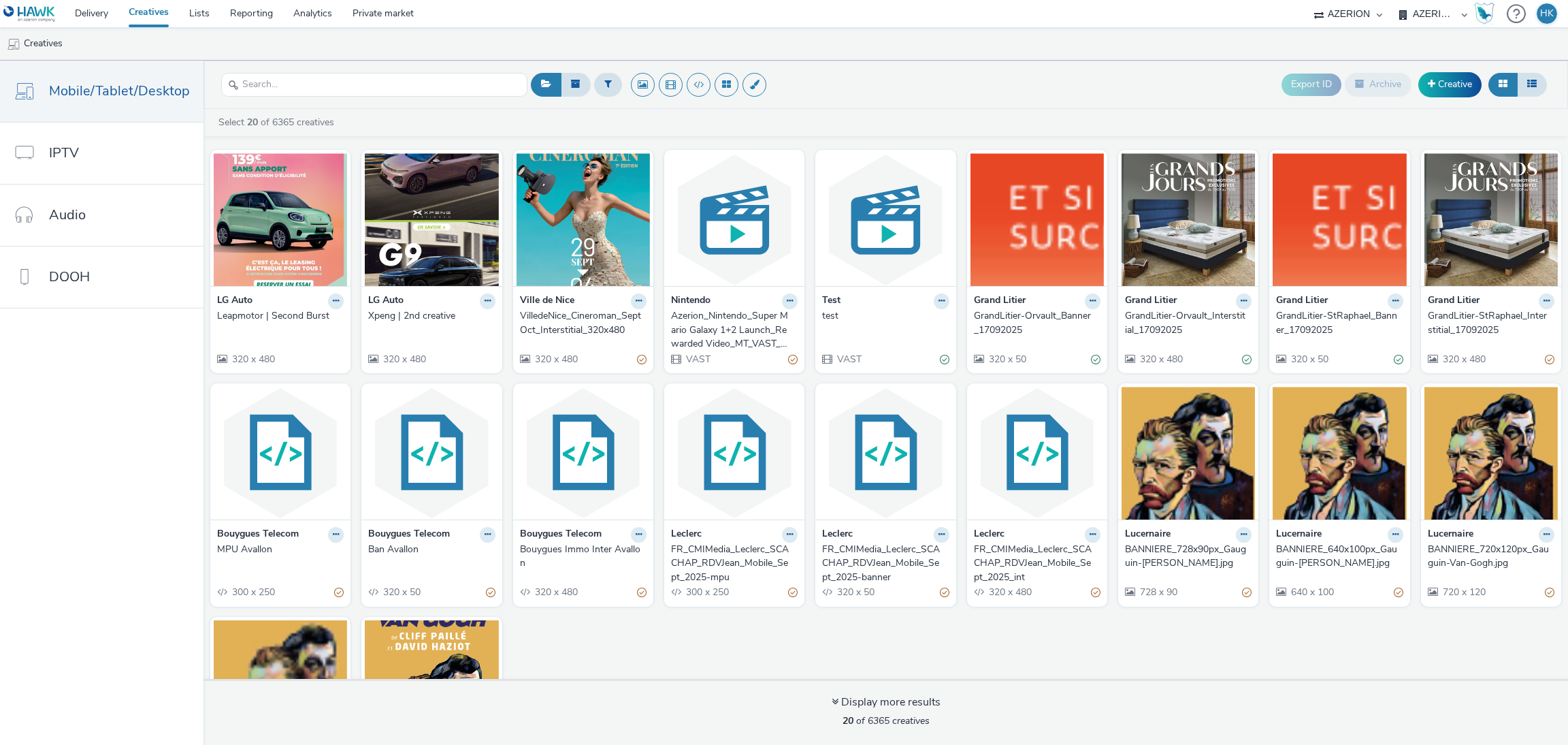
click at [428, 310] on div "Xpeng | 2nd creative" at bounding box center [429, 316] width 121 height 13
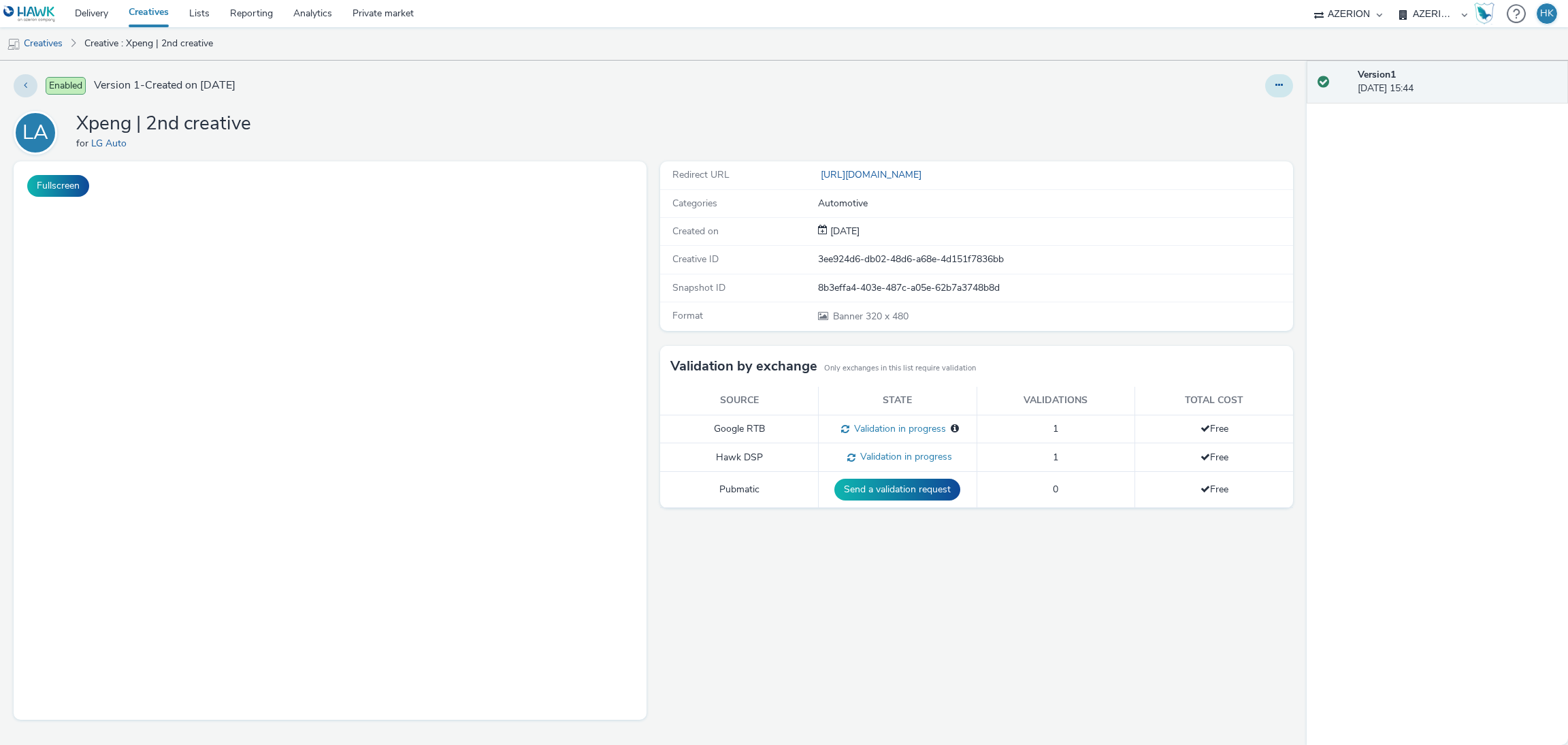
click at [1284, 94] on button at bounding box center [1279, 85] width 28 height 23
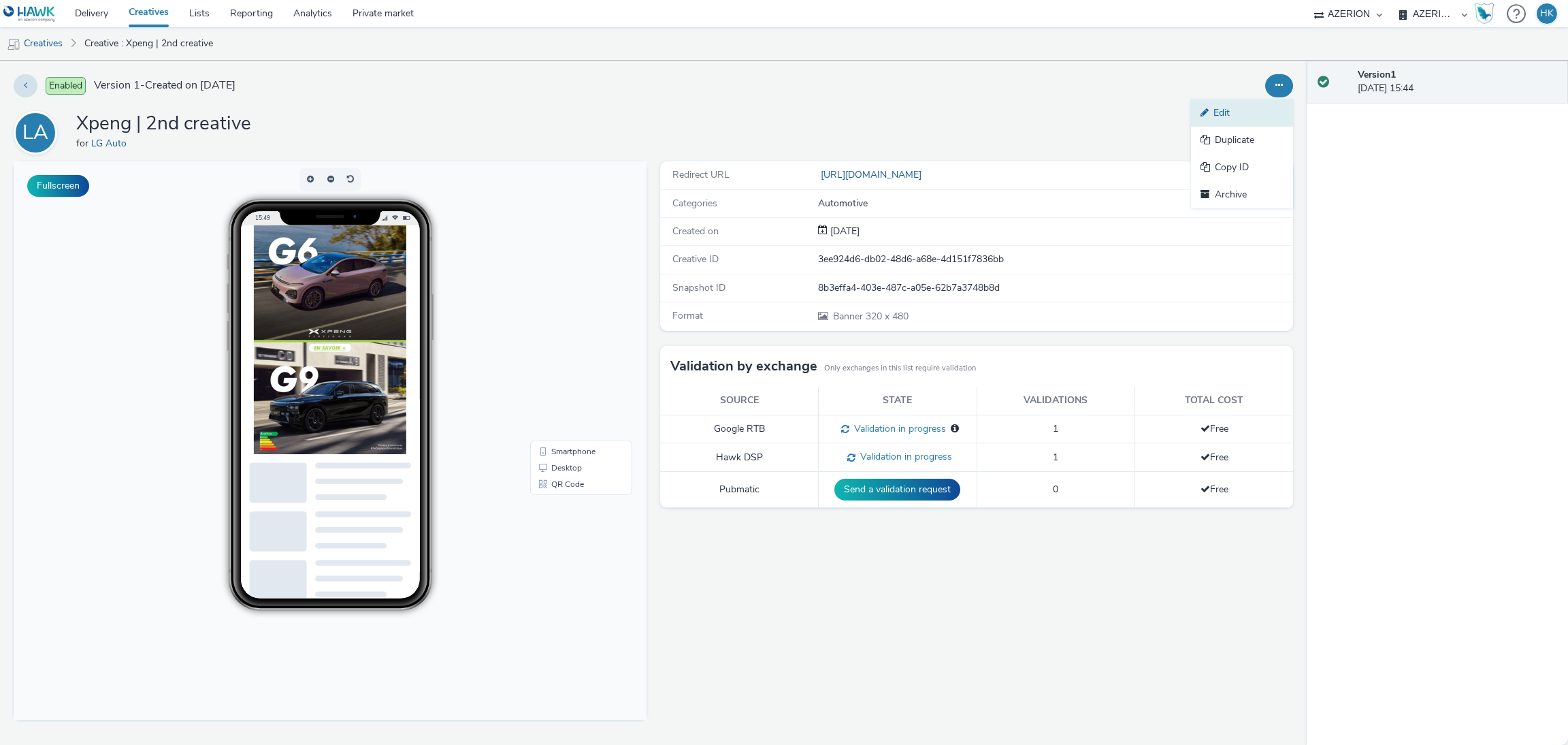
click at [1259, 111] on link "Edit" at bounding box center [1242, 113] width 102 height 27
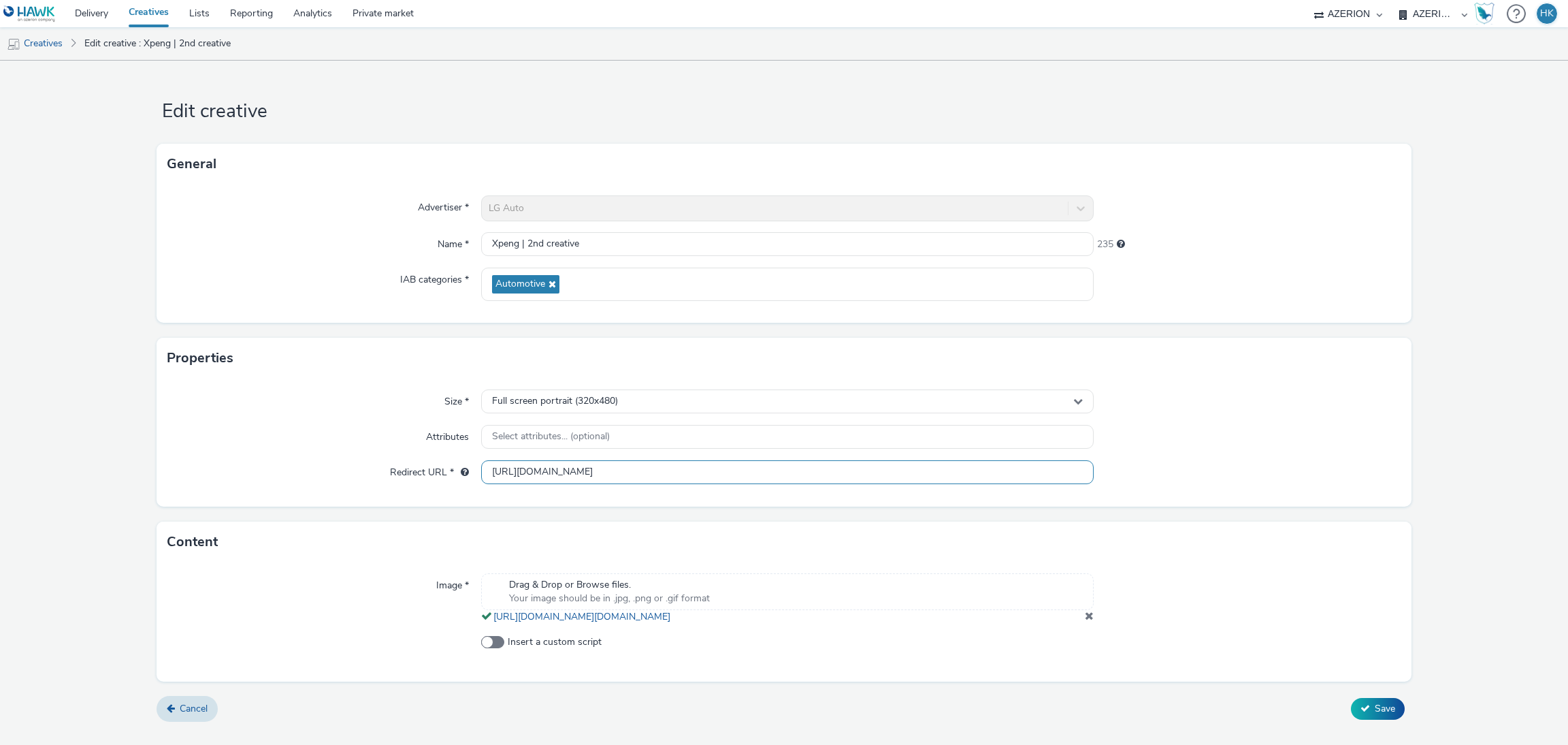
drag, startPoint x: 654, startPoint y: 469, endPoint x: 423, endPoint y: 459, distance: 231.2
click at [423, 459] on div "Size * Full screen portrait (320x480) Attributes Select attributes... (optional…" at bounding box center [784, 443] width 1254 height 128
click at [50, 503] on form "Edit creative General Advertiser * LG Auto Name * Xpeng | 2nd creative 235 IAB …" at bounding box center [784, 396] width 1568 height 671
drag, startPoint x: 653, startPoint y: 478, endPoint x: 440, endPoint y: 458, distance: 213.9
click at [440, 458] on div "Size * Full screen portrait (320x480) Attributes Select attributes... (optional…" at bounding box center [784, 443] width 1254 height 128
